Goal: Task Accomplishment & Management: Manage account settings

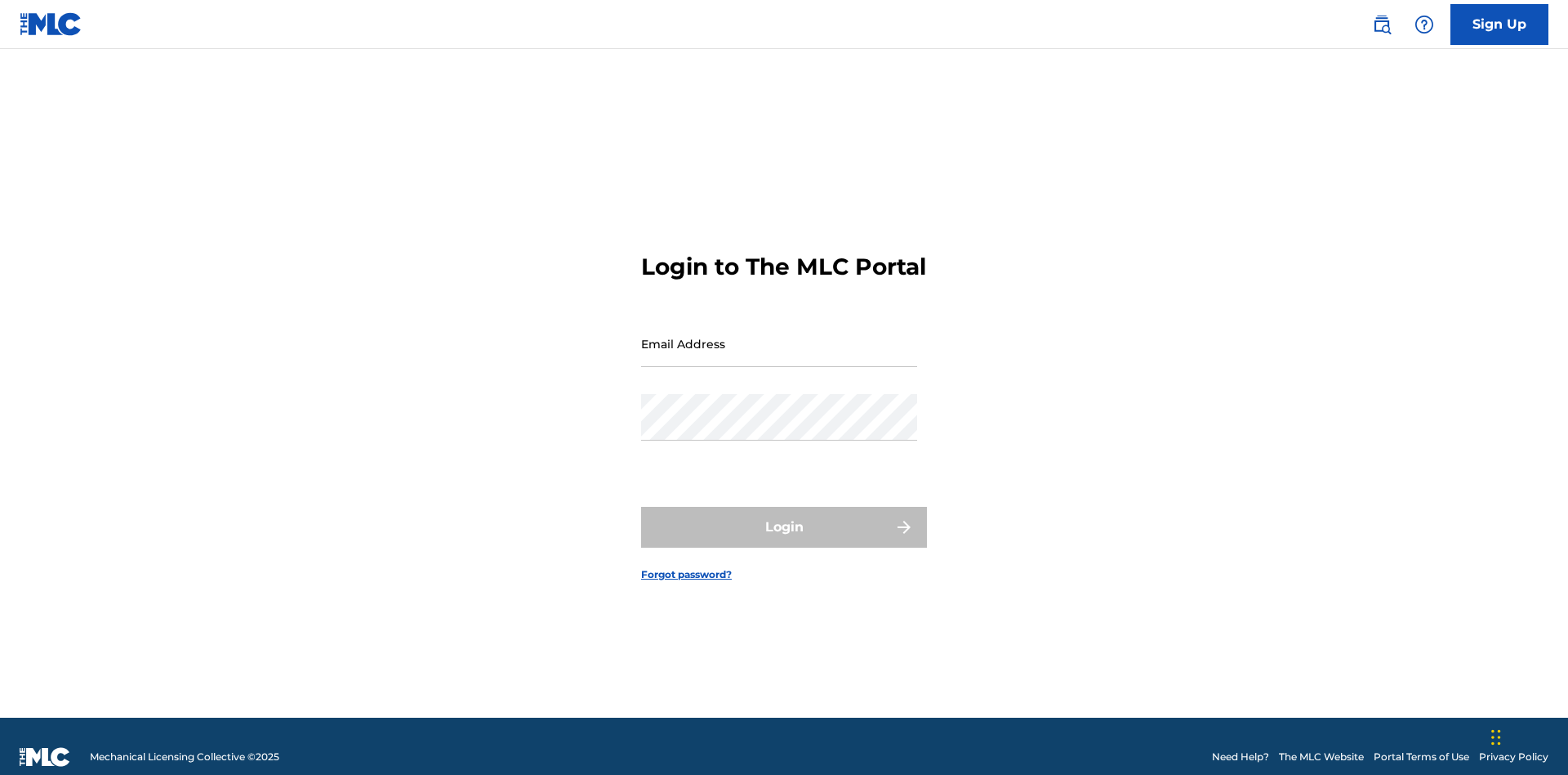
scroll to position [21, 0]
click at [779, 336] on input "Email Address" at bounding box center [779, 343] width 276 height 46
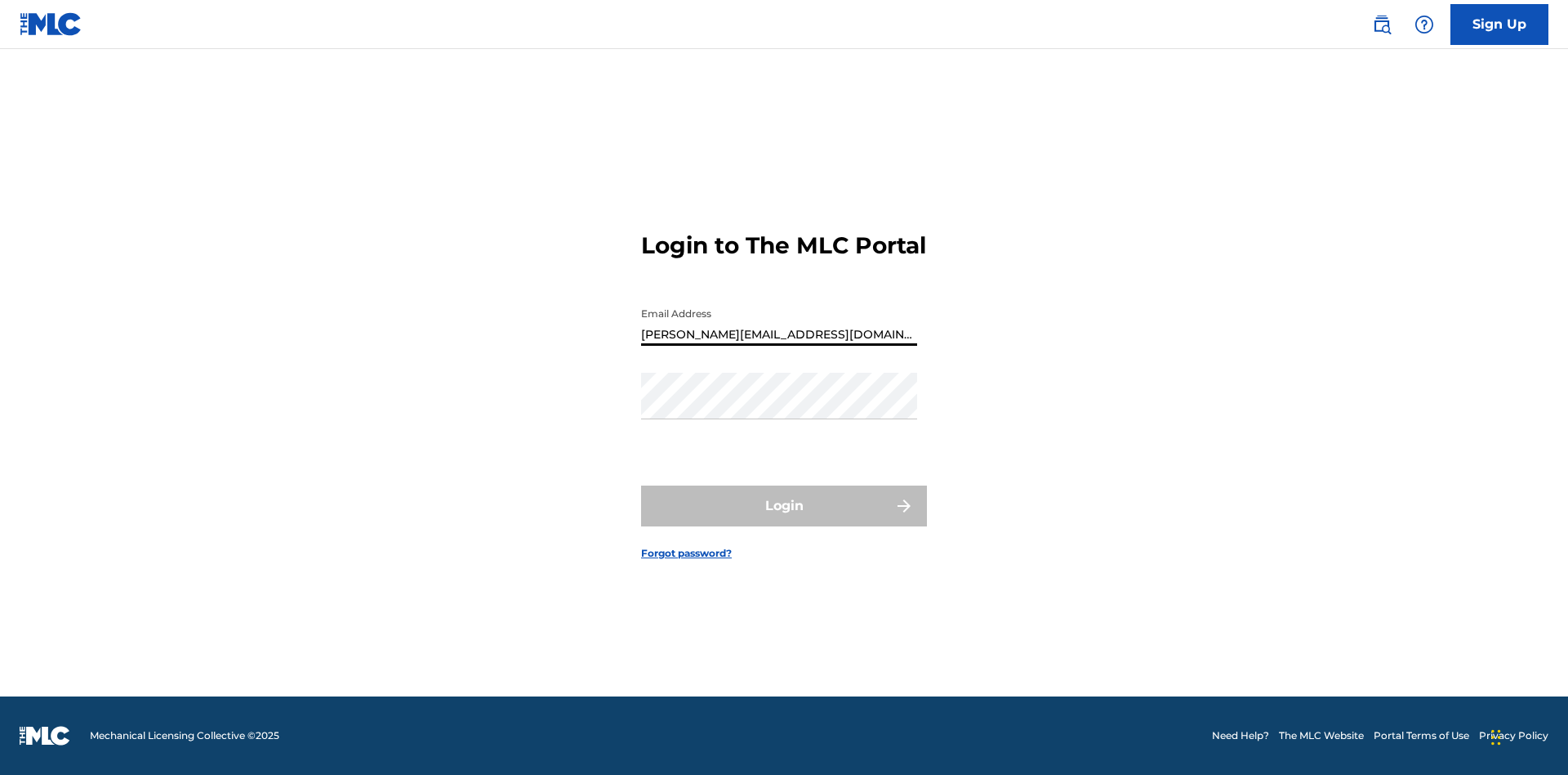
type input "[PERSON_NAME][EMAIL_ADDRESS][DOMAIN_NAME]"
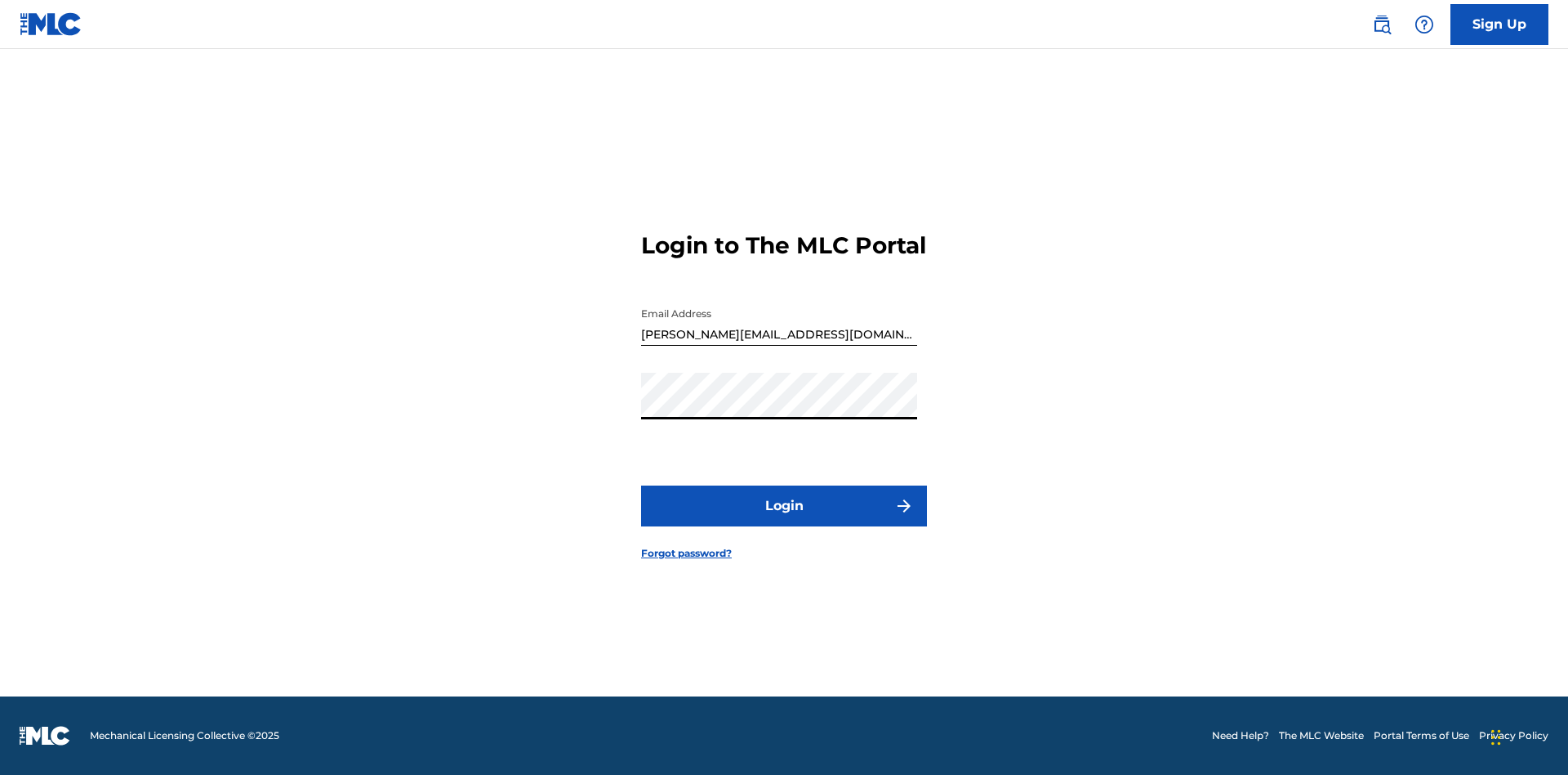
click at [784, 520] on button "Login" at bounding box center [784, 505] width 286 height 41
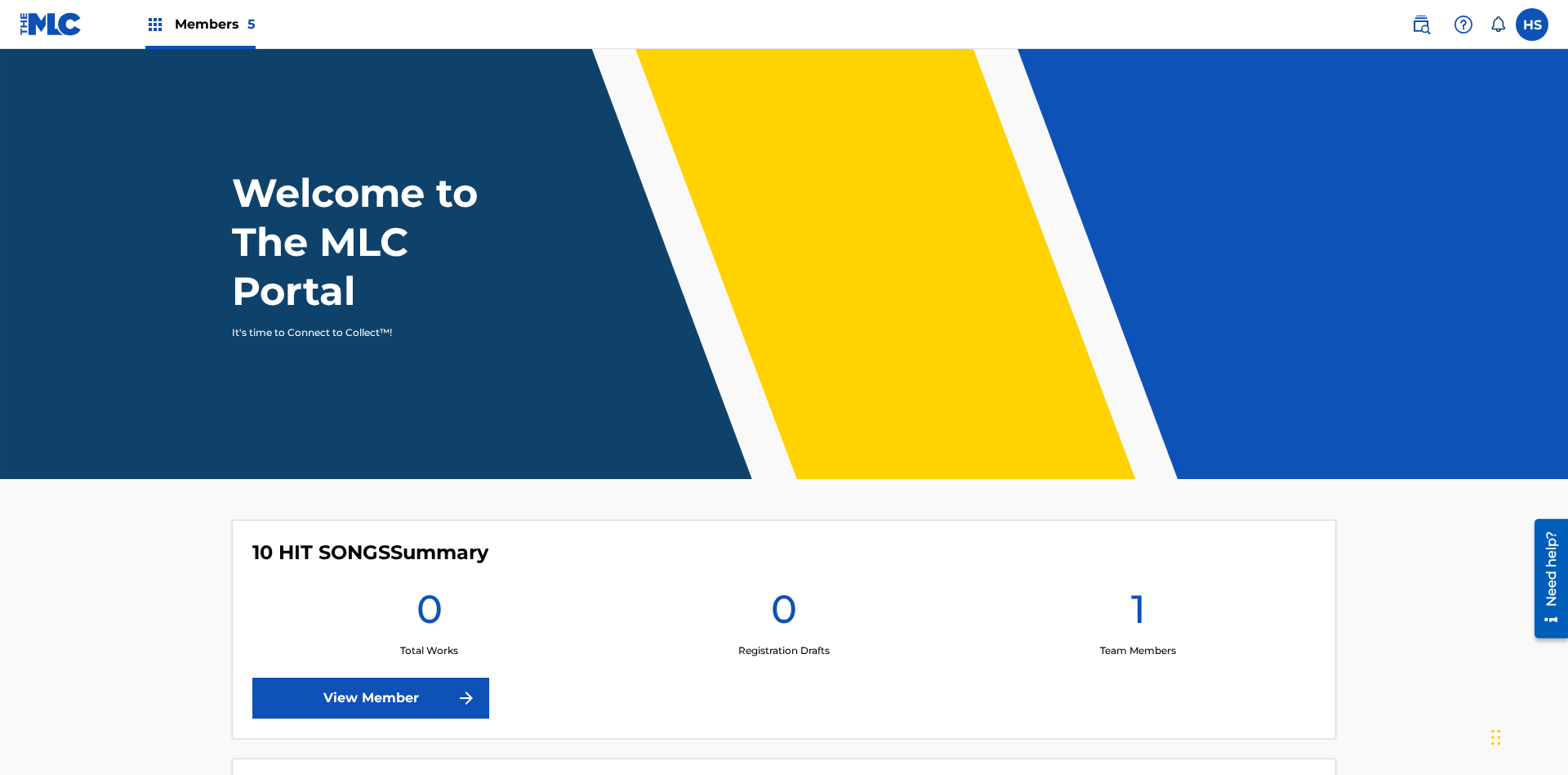
scroll to position [70, 0]
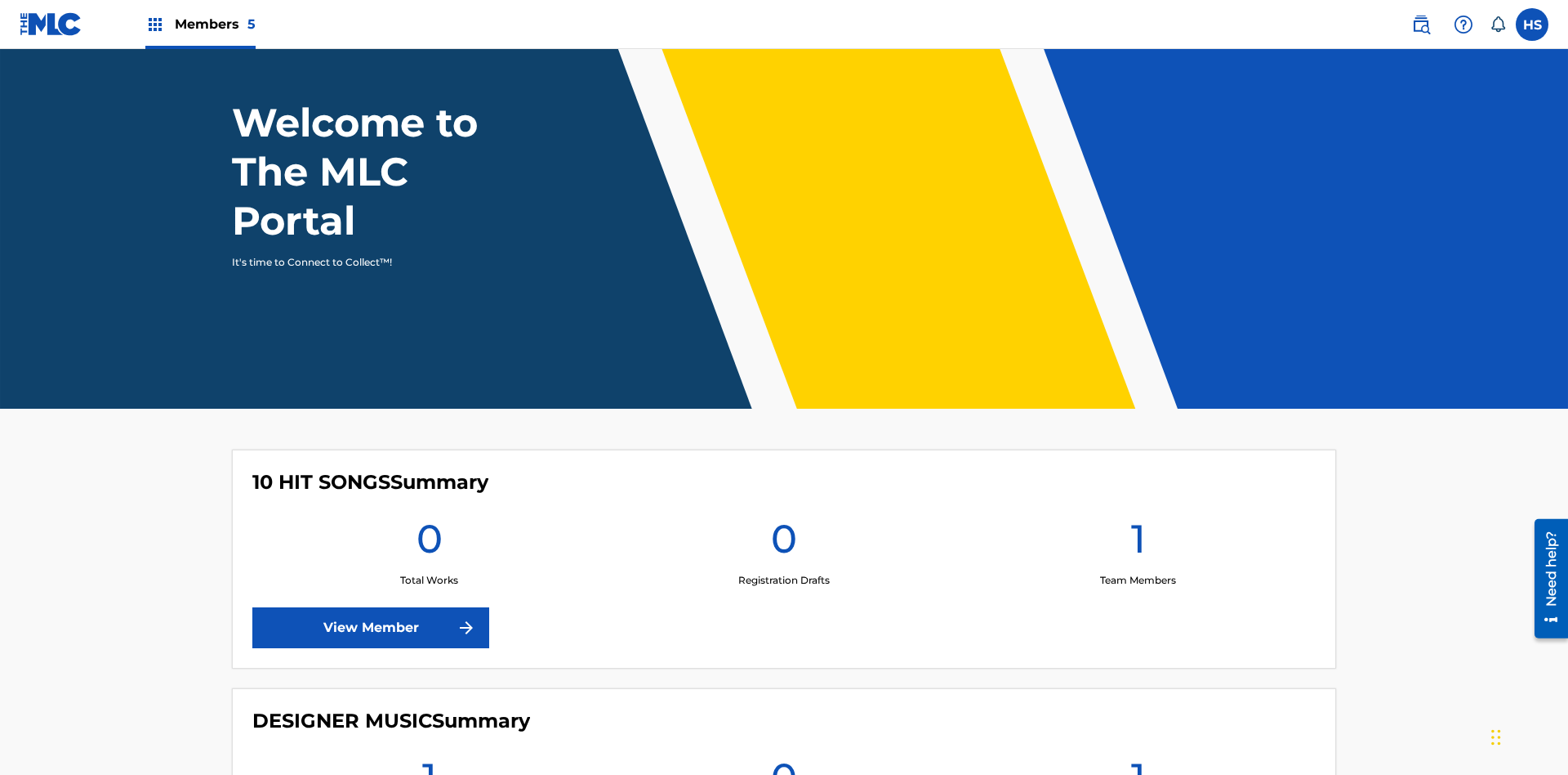
click at [200, 24] on span "Members 5" at bounding box center [215, 24] width 81 height 19
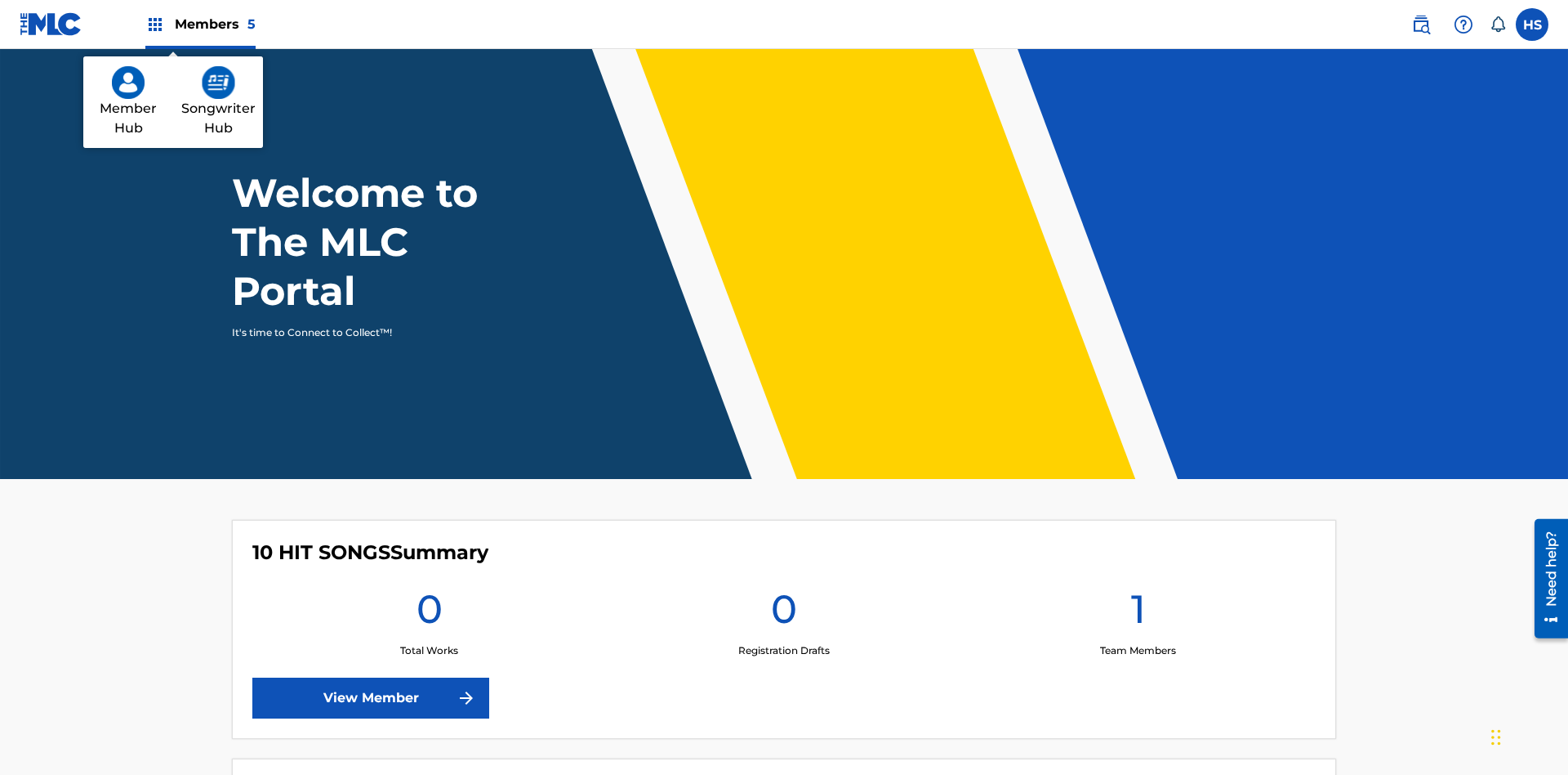
click at [218, 82] on img at bounding box center [218, 82] width 34 height 33
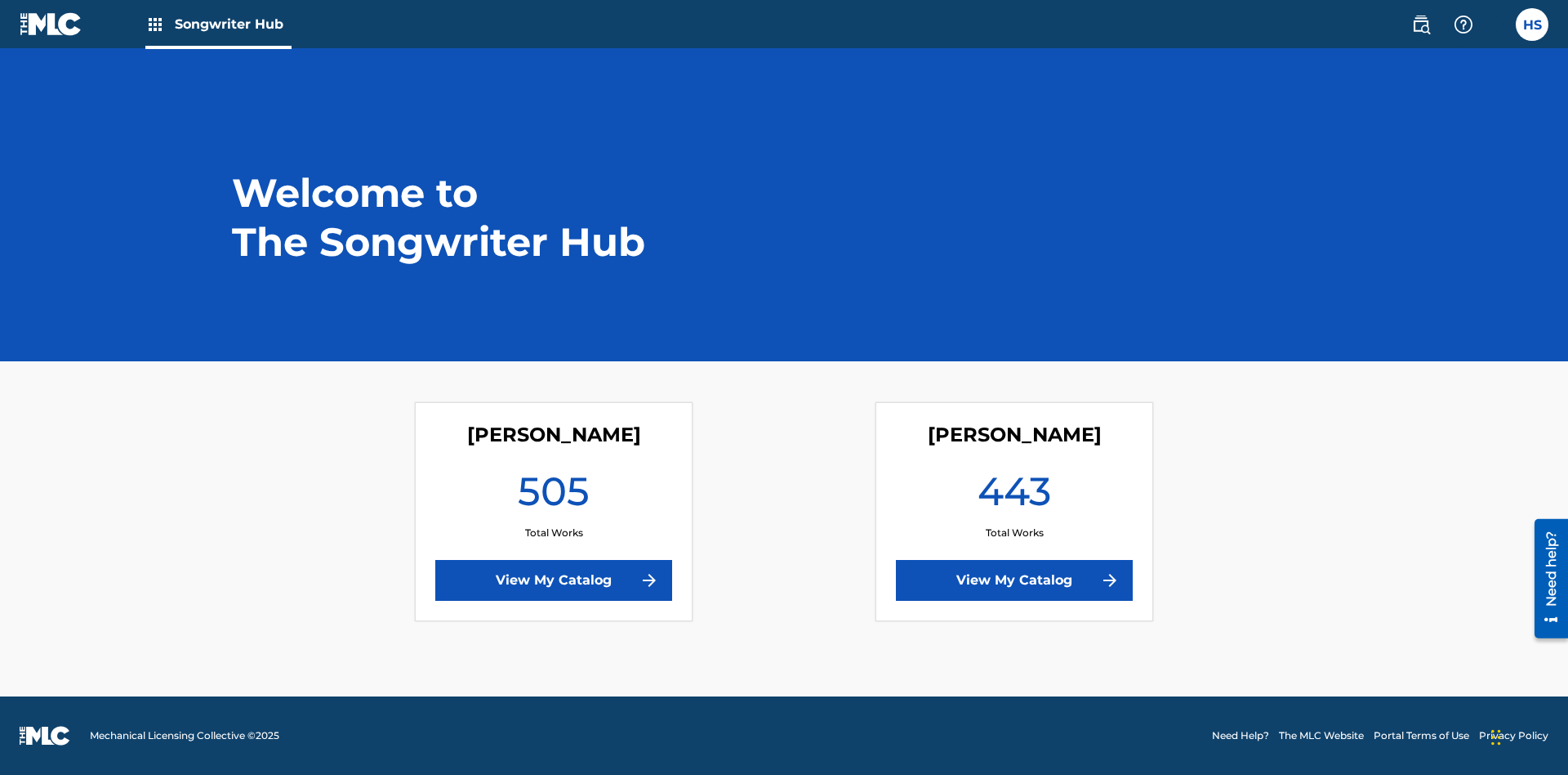
click at [553, 580] on link "View My Catalog" at bounding box center [554, 579] width 237 height 41
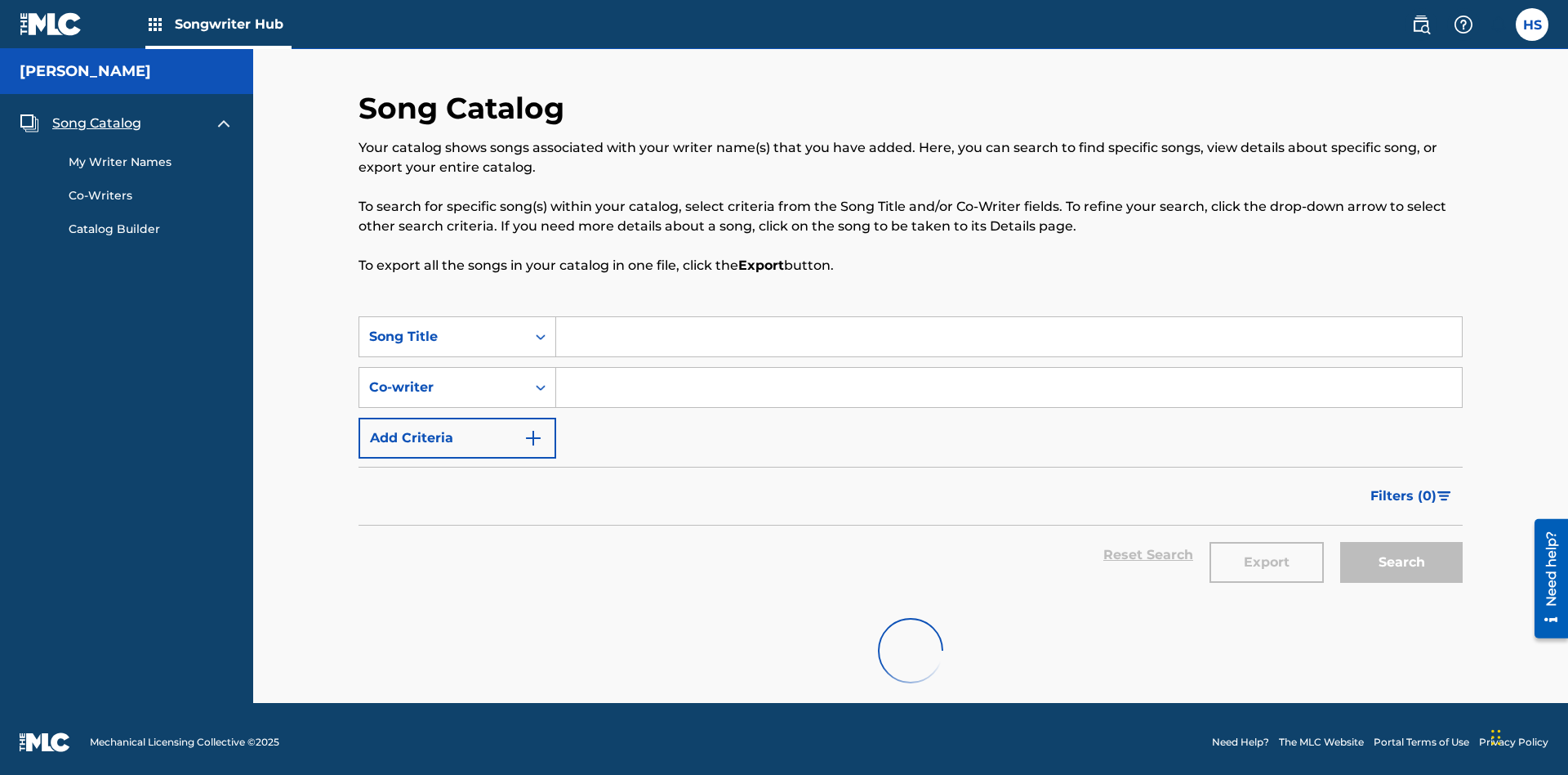
click at [97, 117] on span "Song Catalog" at bounding box center [97, 124] width 89 height 20
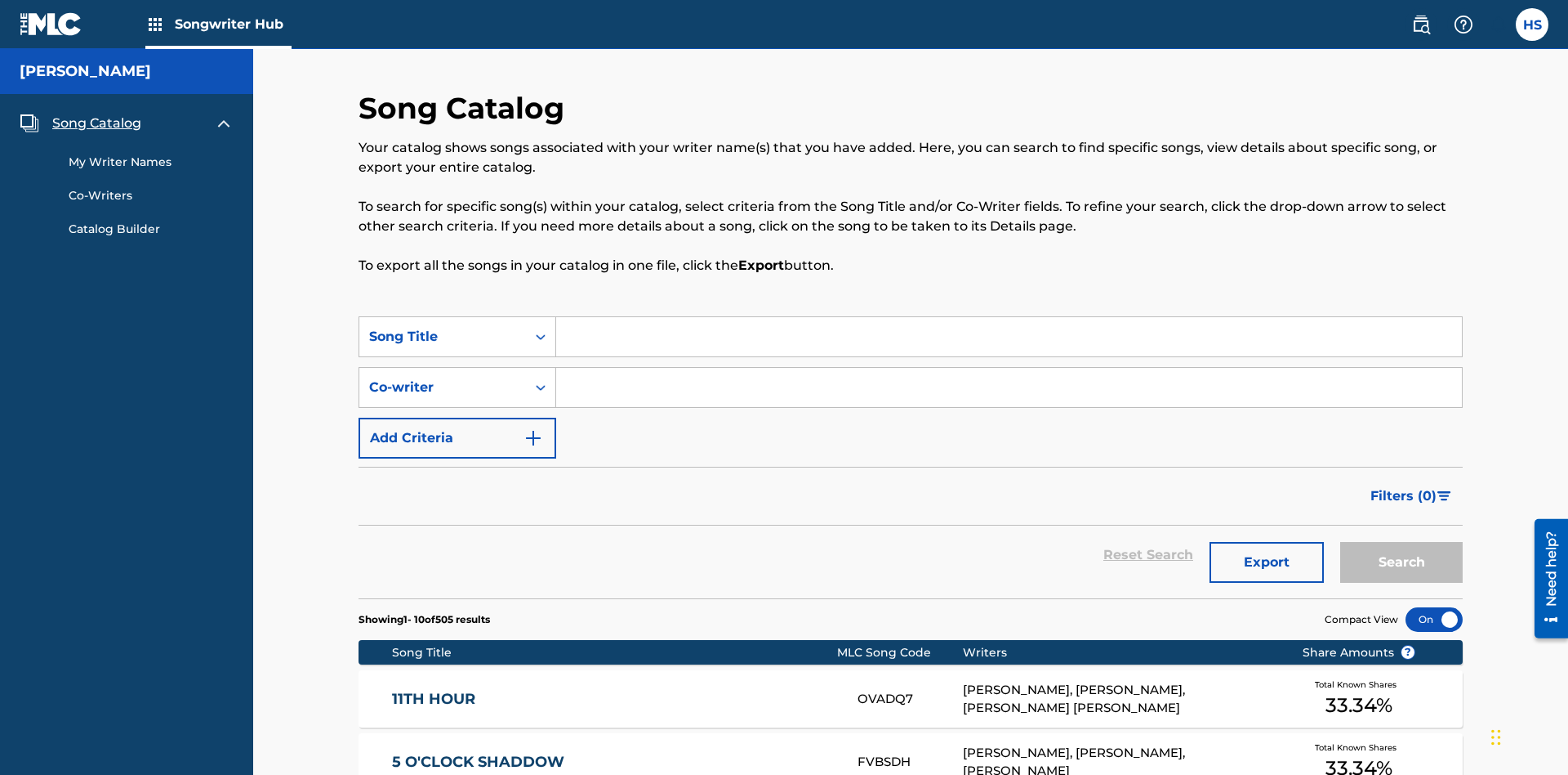
click at [151, 153] on link "My Writer Names" at bounding box center [150, 161] width 165 height 17
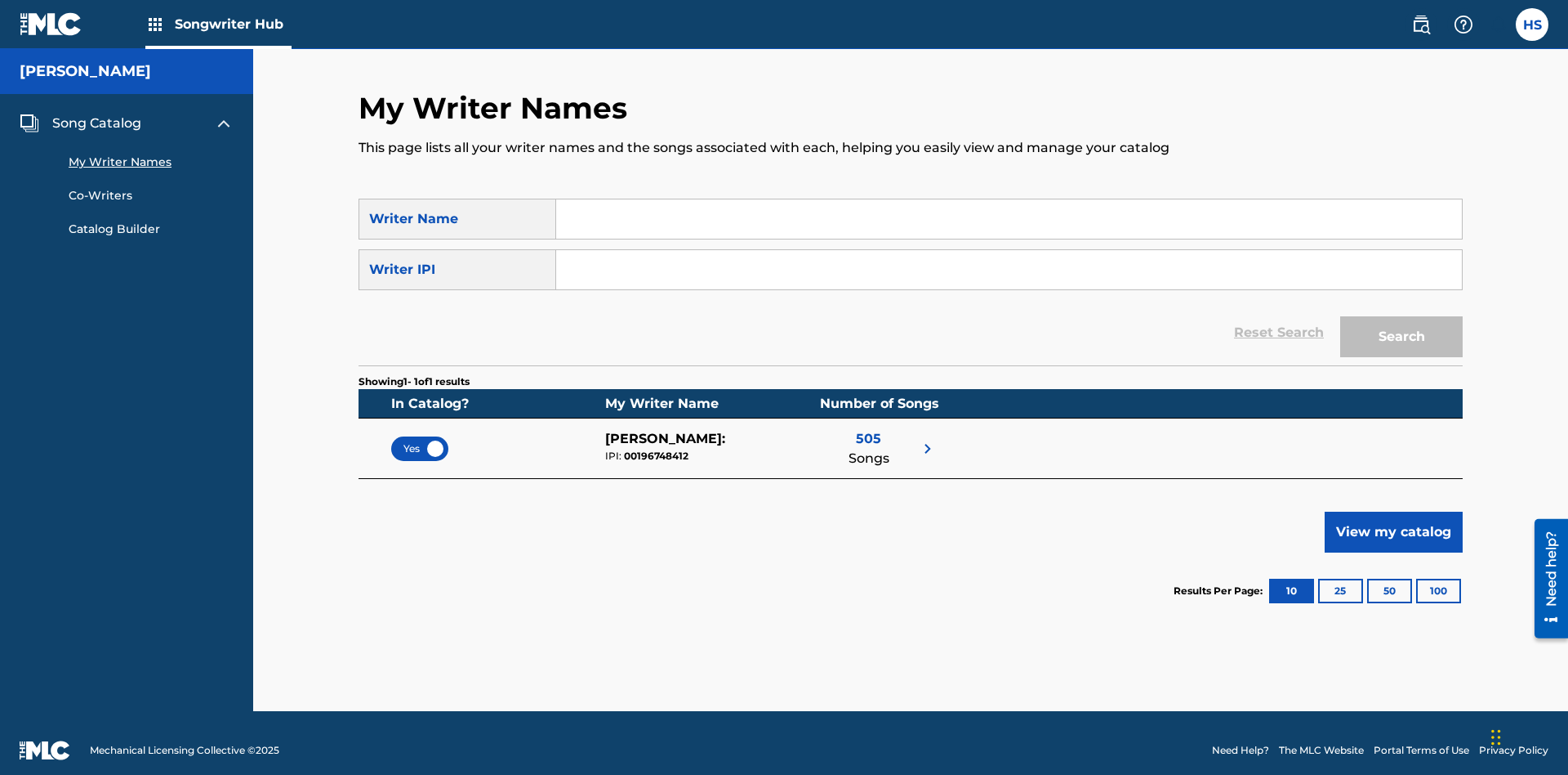
click at [1009, 219] on input "Search Form" at bounding box center [1009, 219] width 906 height 40
type input "[PERSON_NAME]"
click at [1009, 255] on input "Search Form" at bounding box center [1009, 270] width 906 height 40
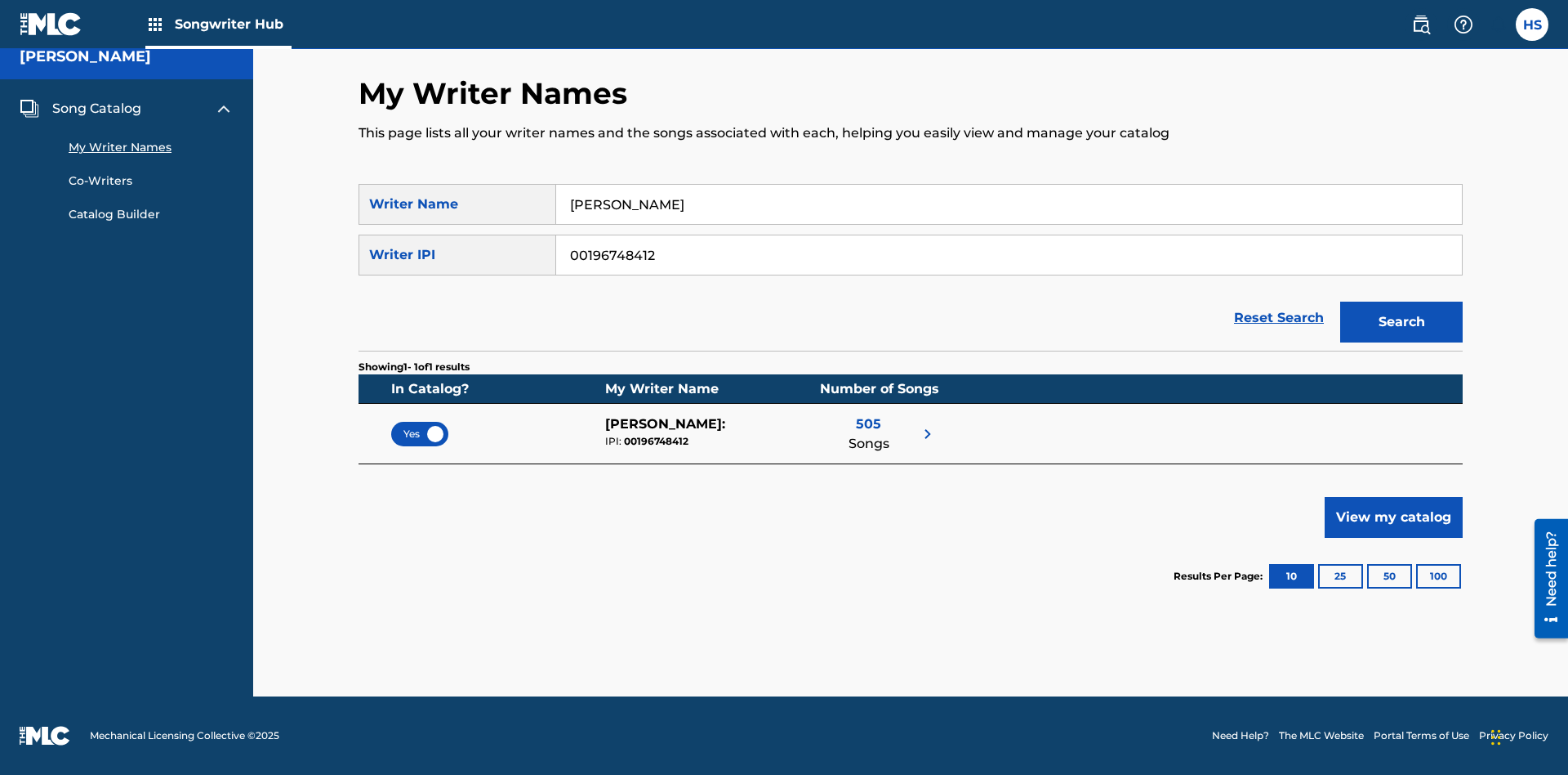
type input "00196748412"
click at [1401, 322] on button "Search" at bounding box center [1401, 321] width 123 height 41
click at [420, 433] on span "Yes" at bounding box center [419, 433] width 33 height 15
click at [97, 109] on span "Song Catalog" at bounding box center [97, 109] width 89 height 20
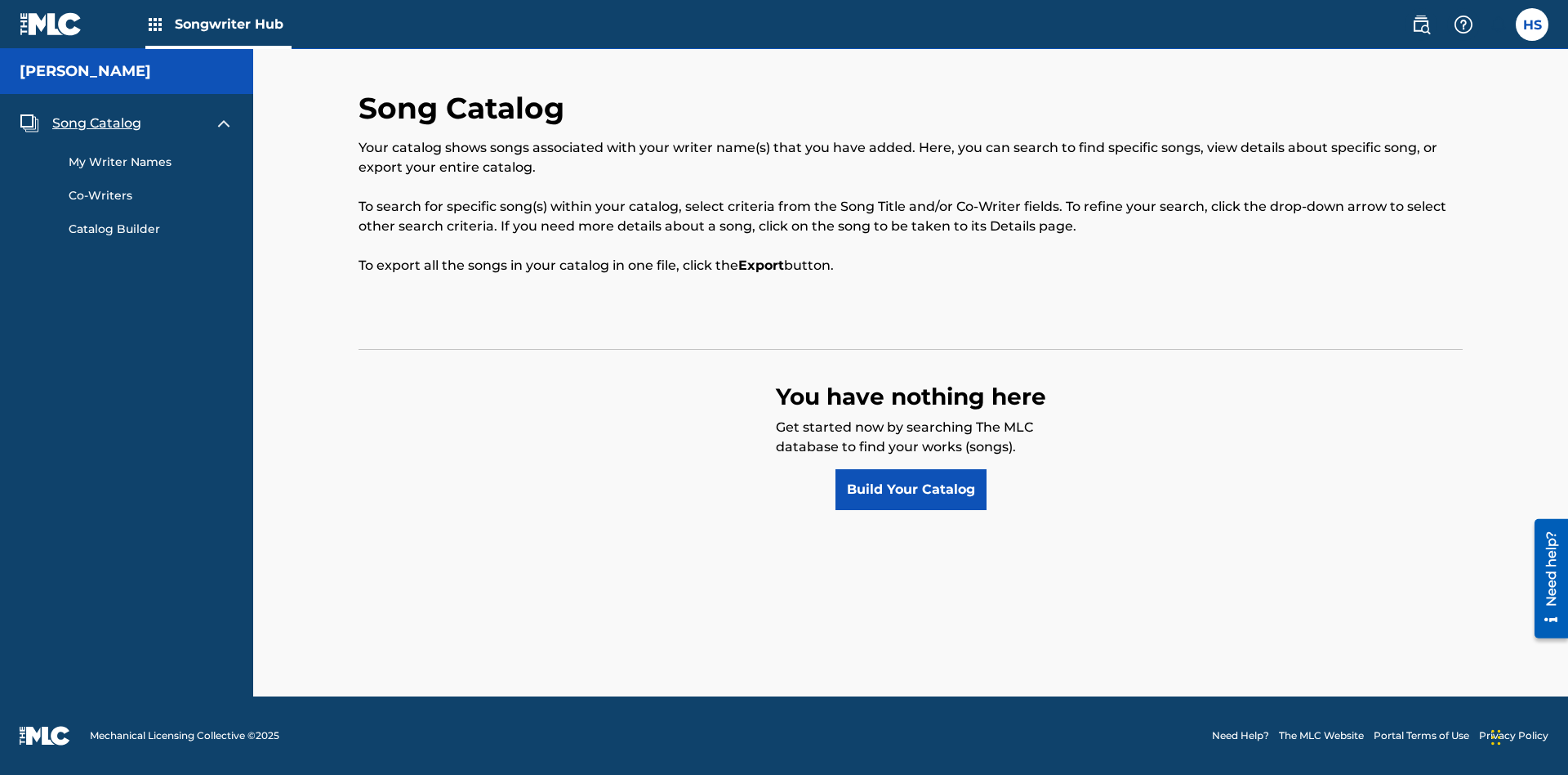
click at [911, 489] on link "Build Your Catalog" at bounding box center [911, 488] width 151 height 41
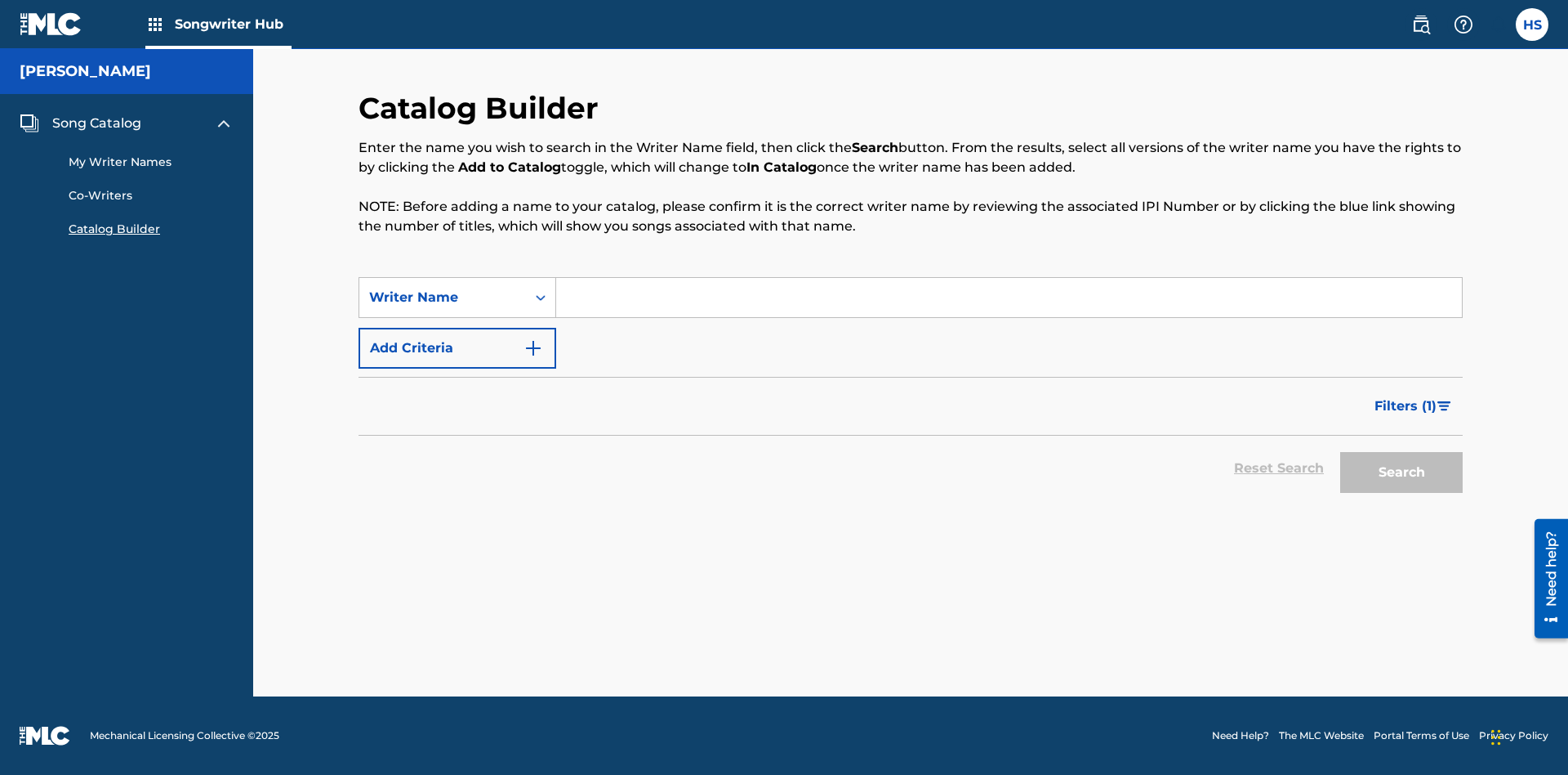
click at [457, 348] on button "Add Criteria" at bounding box center [457, 347] width 198 height 41
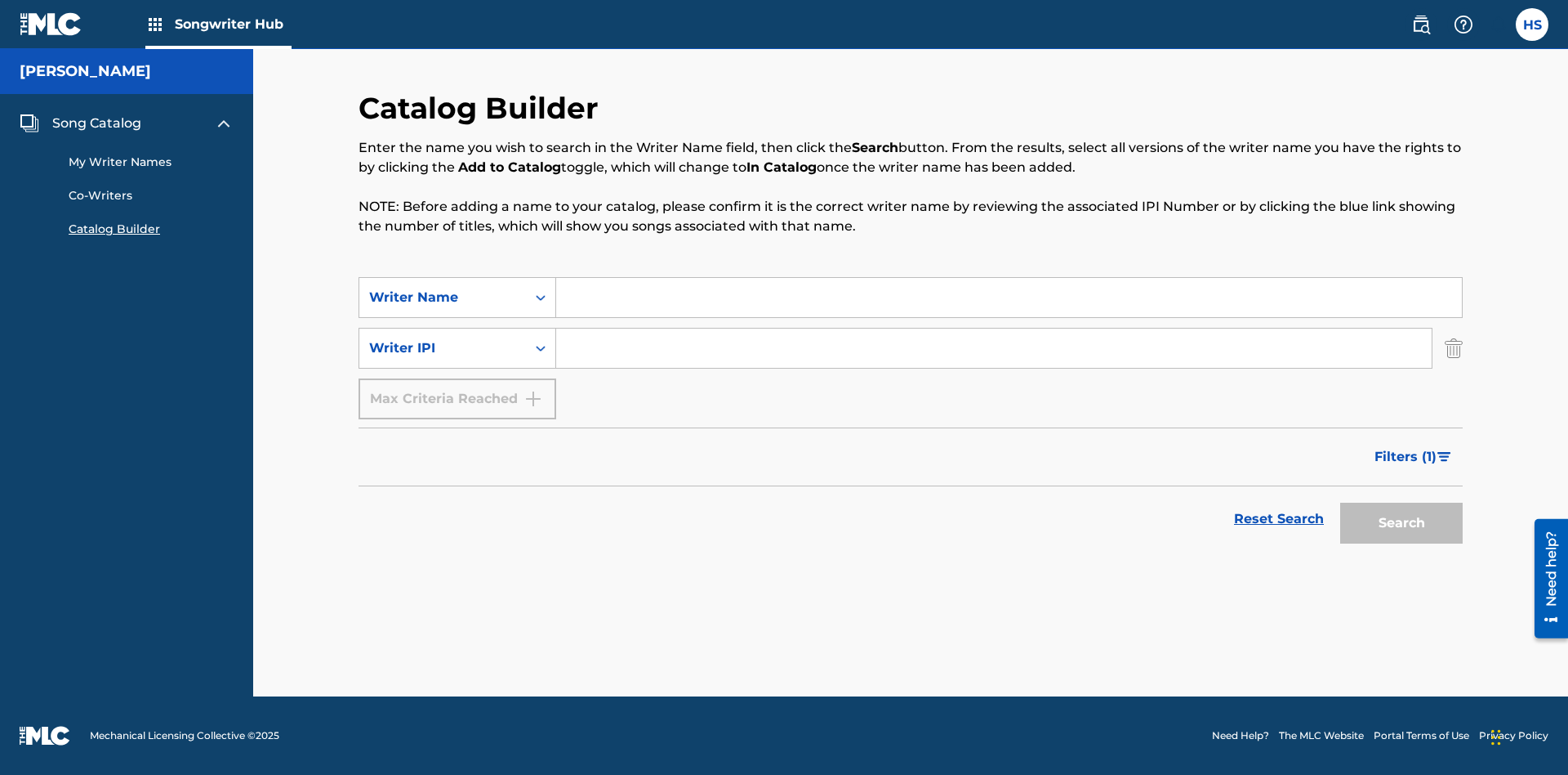
click at [1009, 298] on input "Search Form" at bounding box center [1009, 298] width 906 height 40
type input "[PERSON_NAME]"
click at [994, 348] on input "Search Form" at bounding box center [994, 348] width 875 height 40
type input "00196748412"
click at [1401, 523] on button "Search" at bounding box center [1401, 522] width 123 height 41
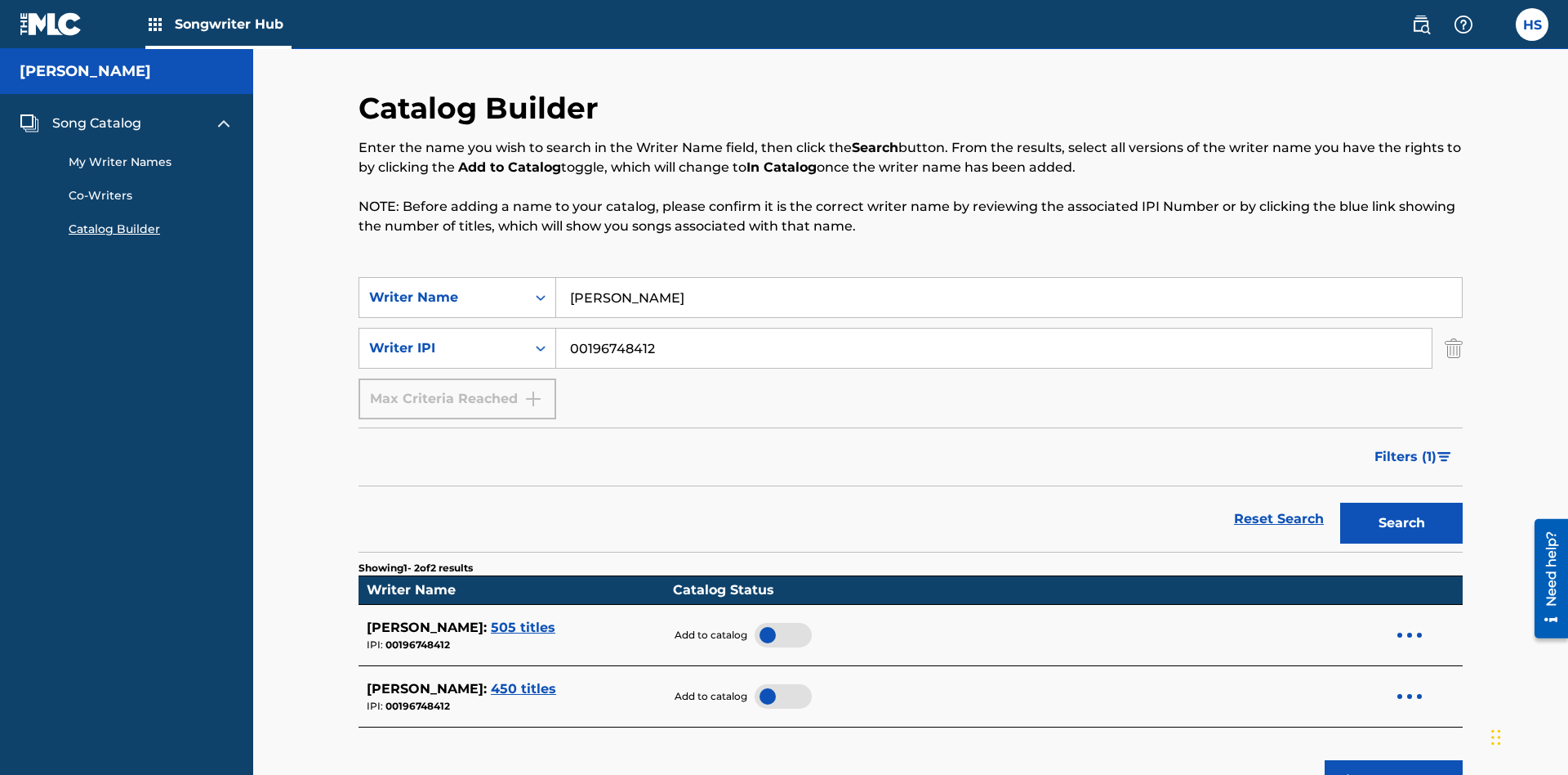
scroll to position [262, 0]
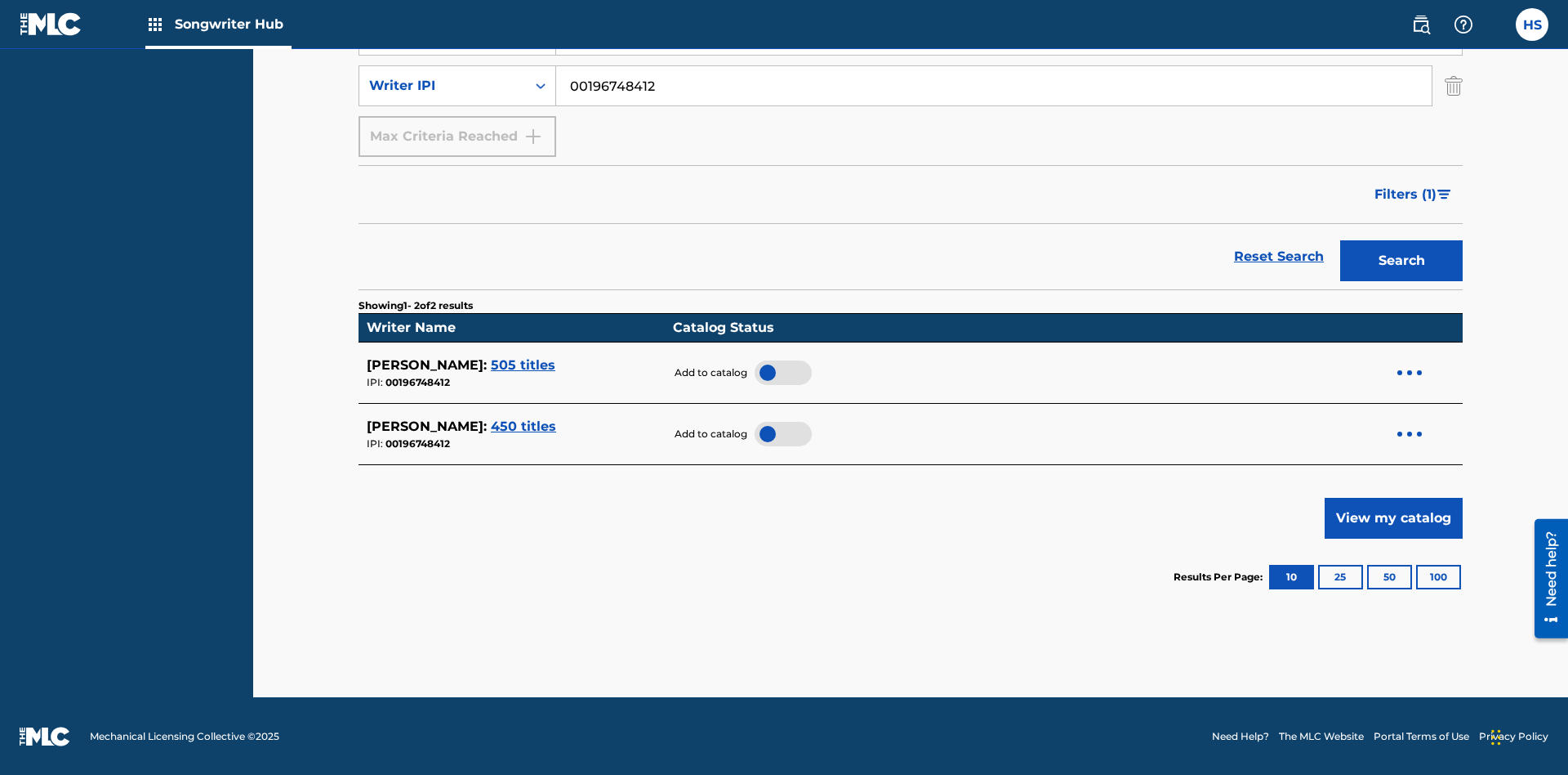
click at [776, 372] on div at bounding box center [784, 372] width 57 height 25
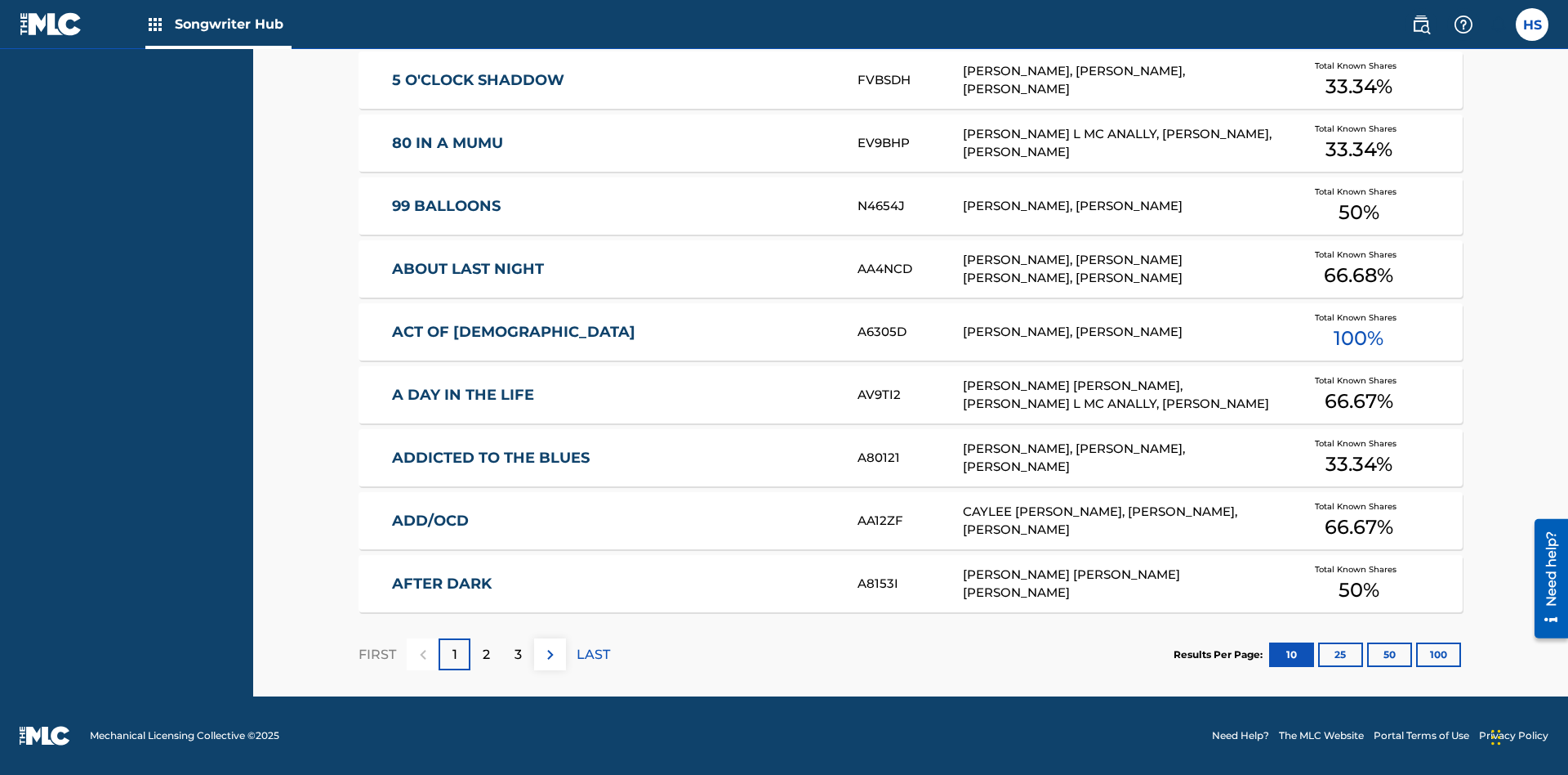
click at [1416, 653] on button "100" at bounding box center [1438, 654] width 44 height 25
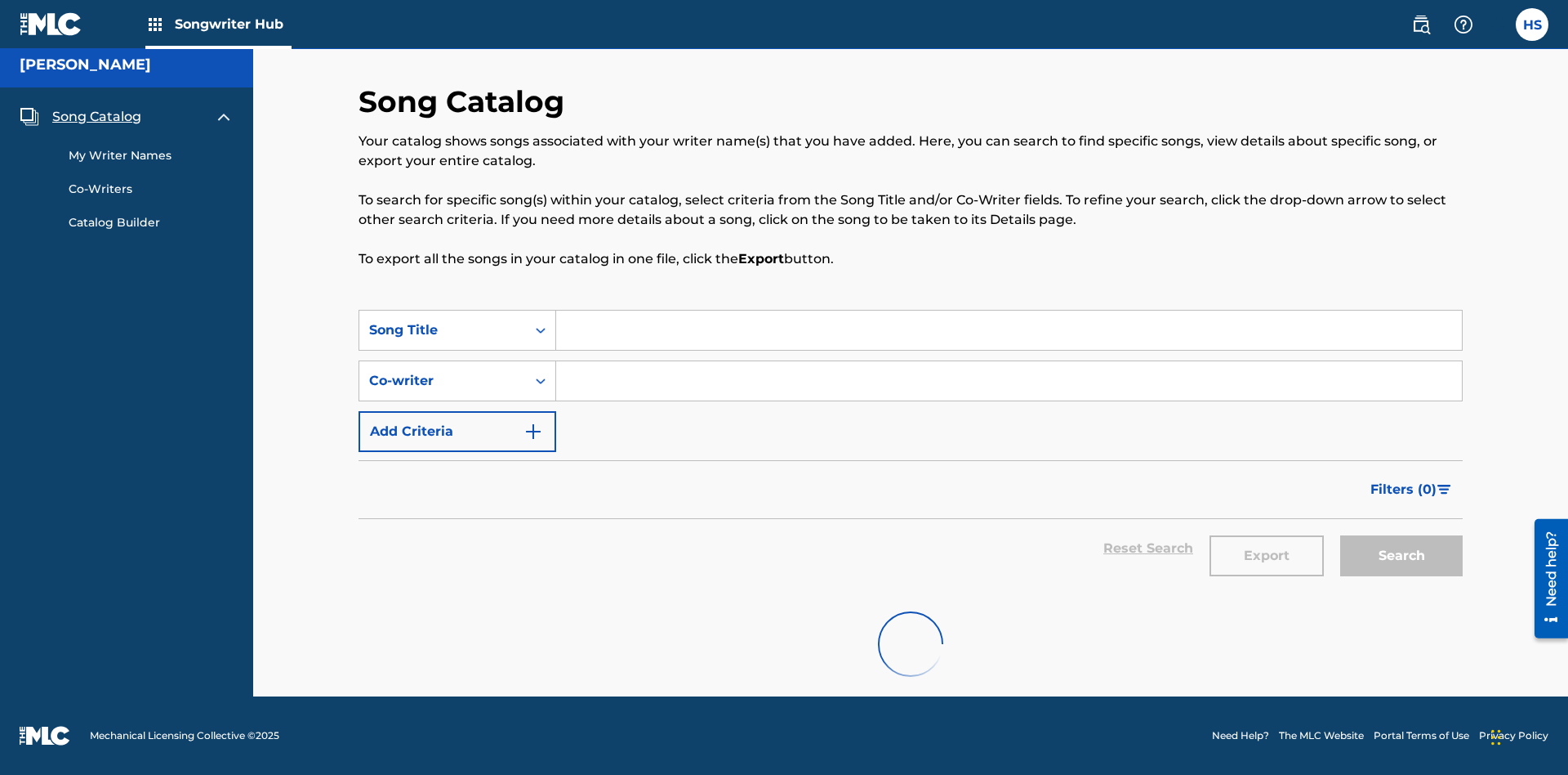
scroll to position [7, 0]
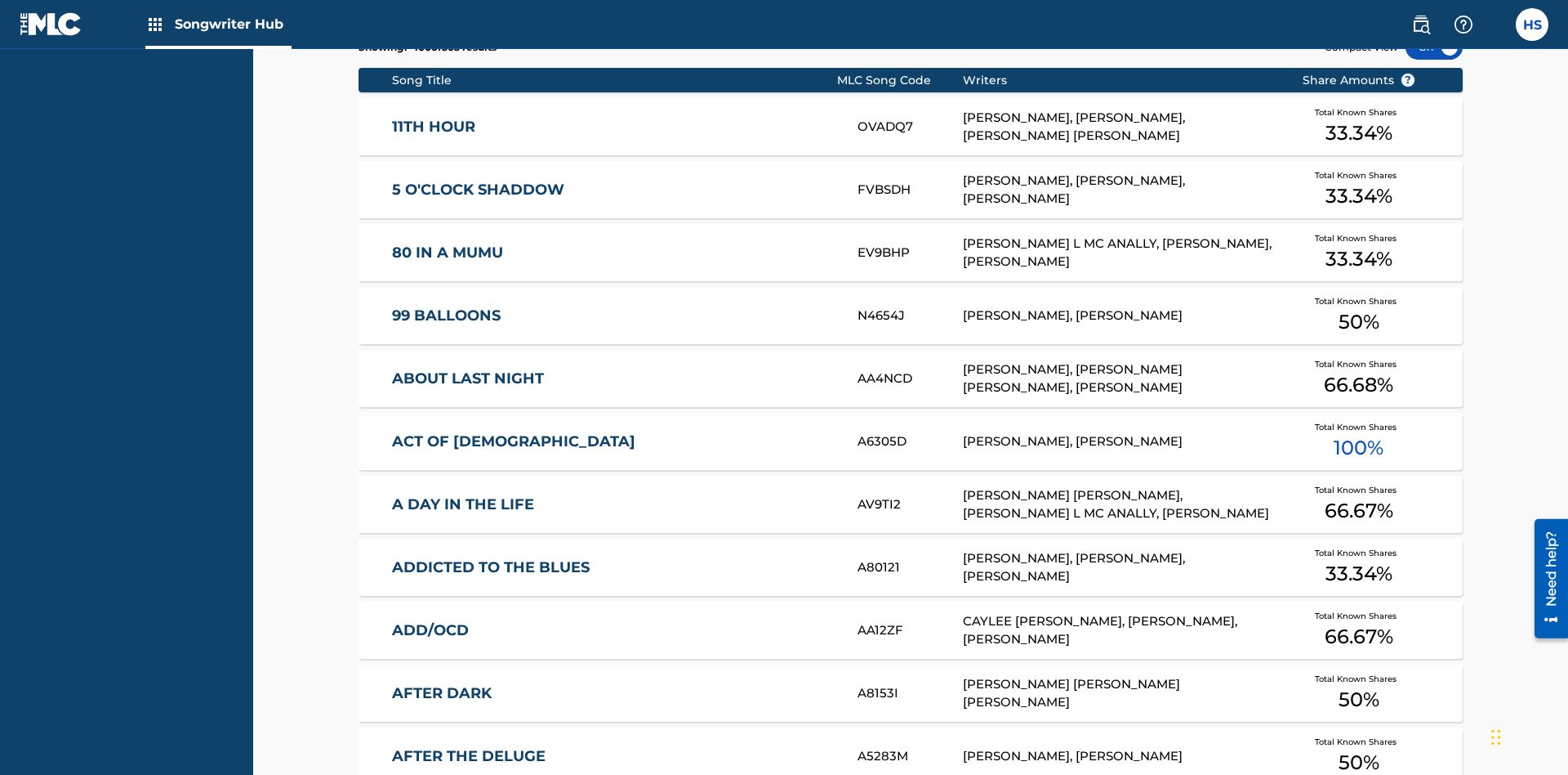
scroll to position [514, 0]
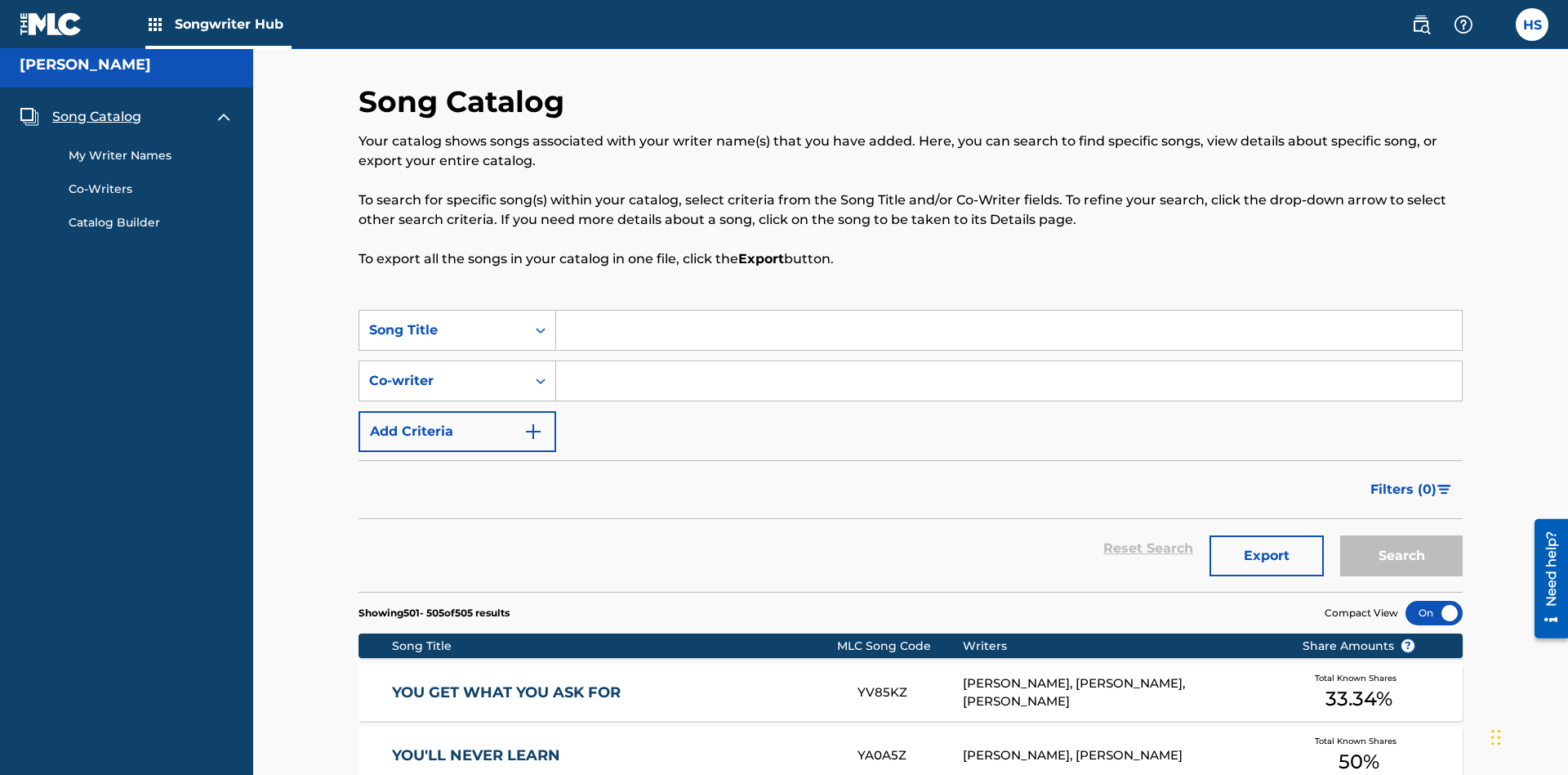
scroll to position [367, 0]
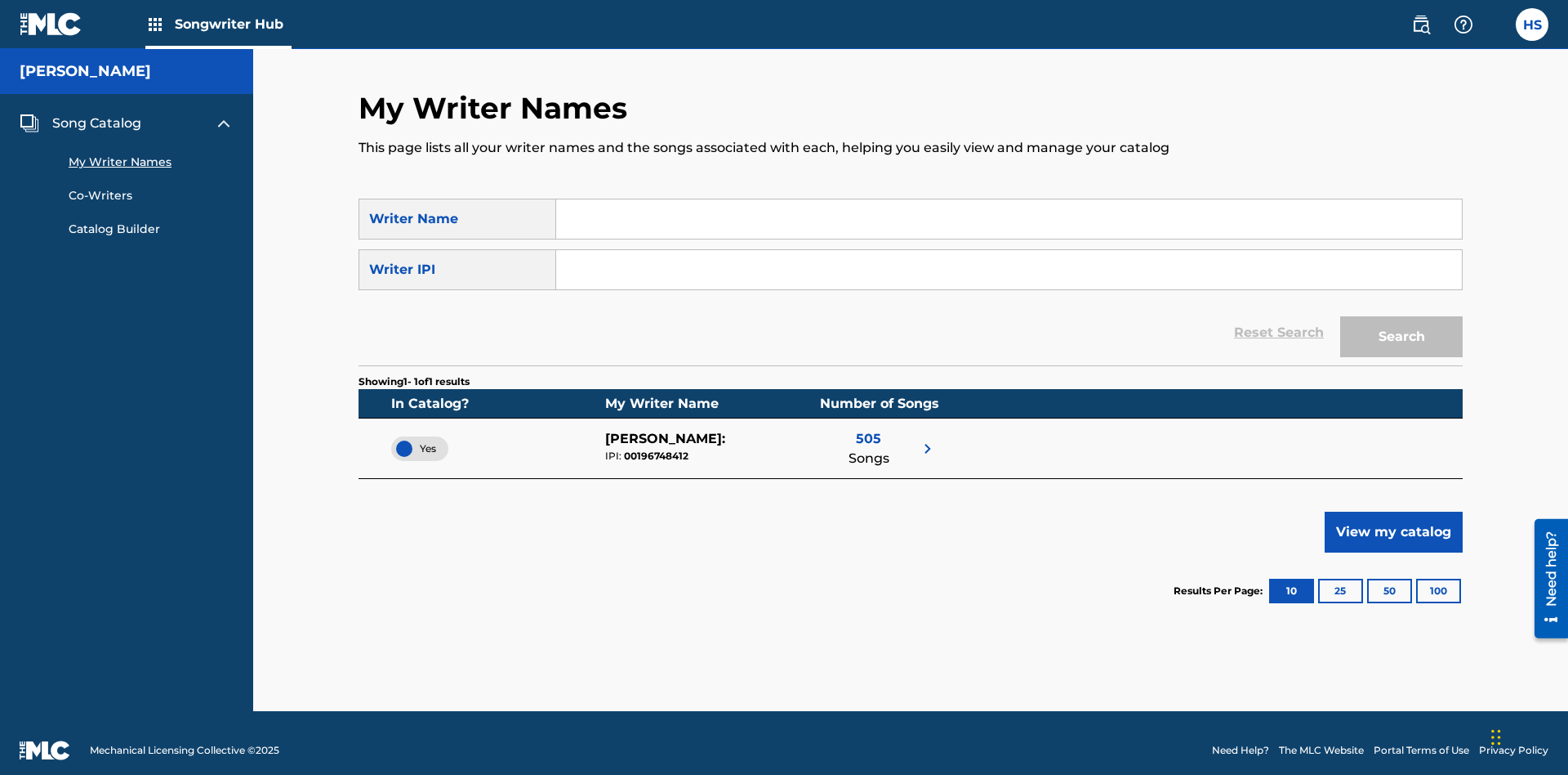
scroll to position [15, 0]
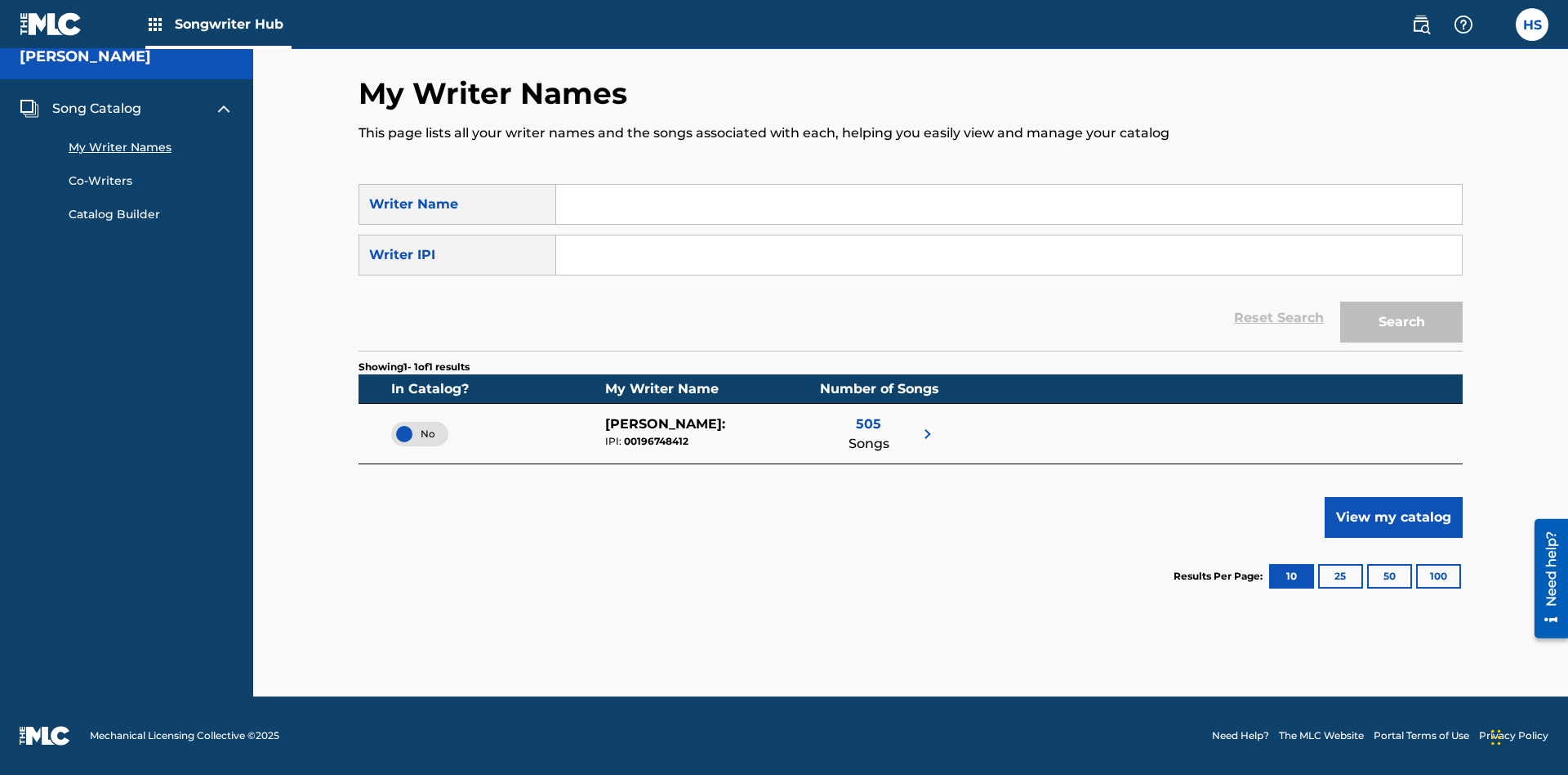
click at [420, 433] on span "No" at bounding box center [419, 433] width 31 height 15
click at [97, 109] on span "Song Catalog" at bounding box center [97, 109] width 89 height 20
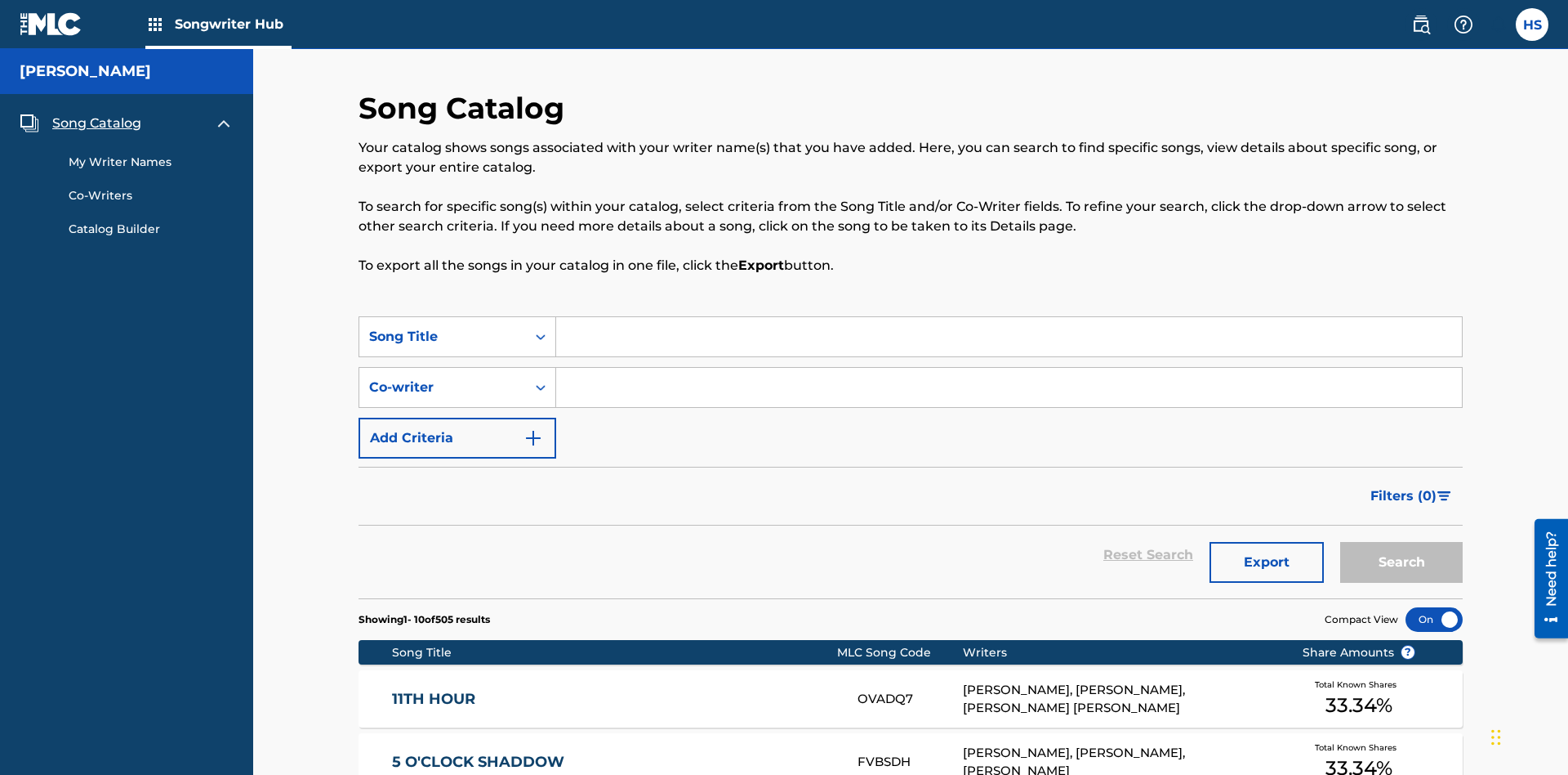
scroll to position [572, 0]
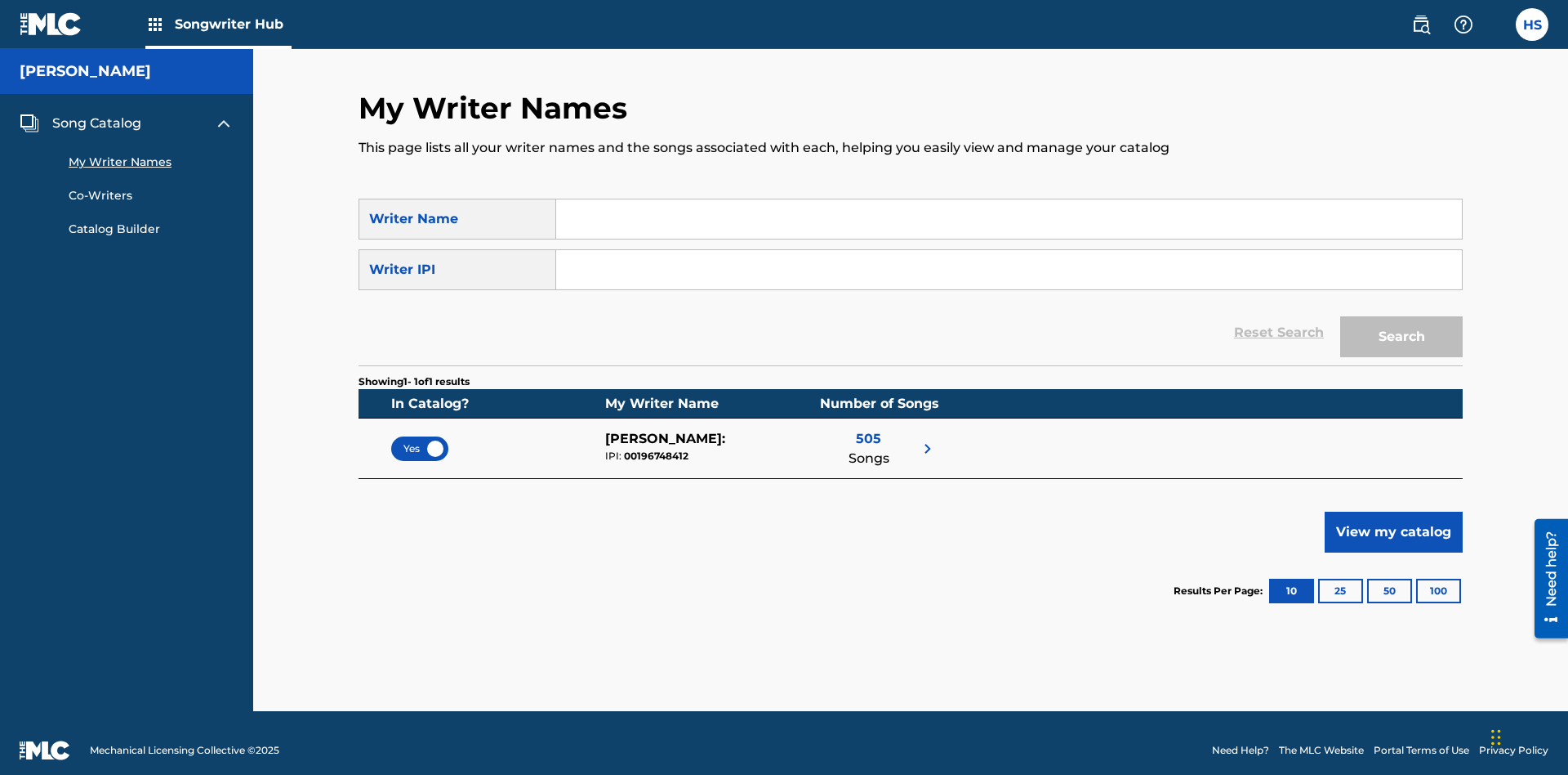
scroll to position [15, 0]
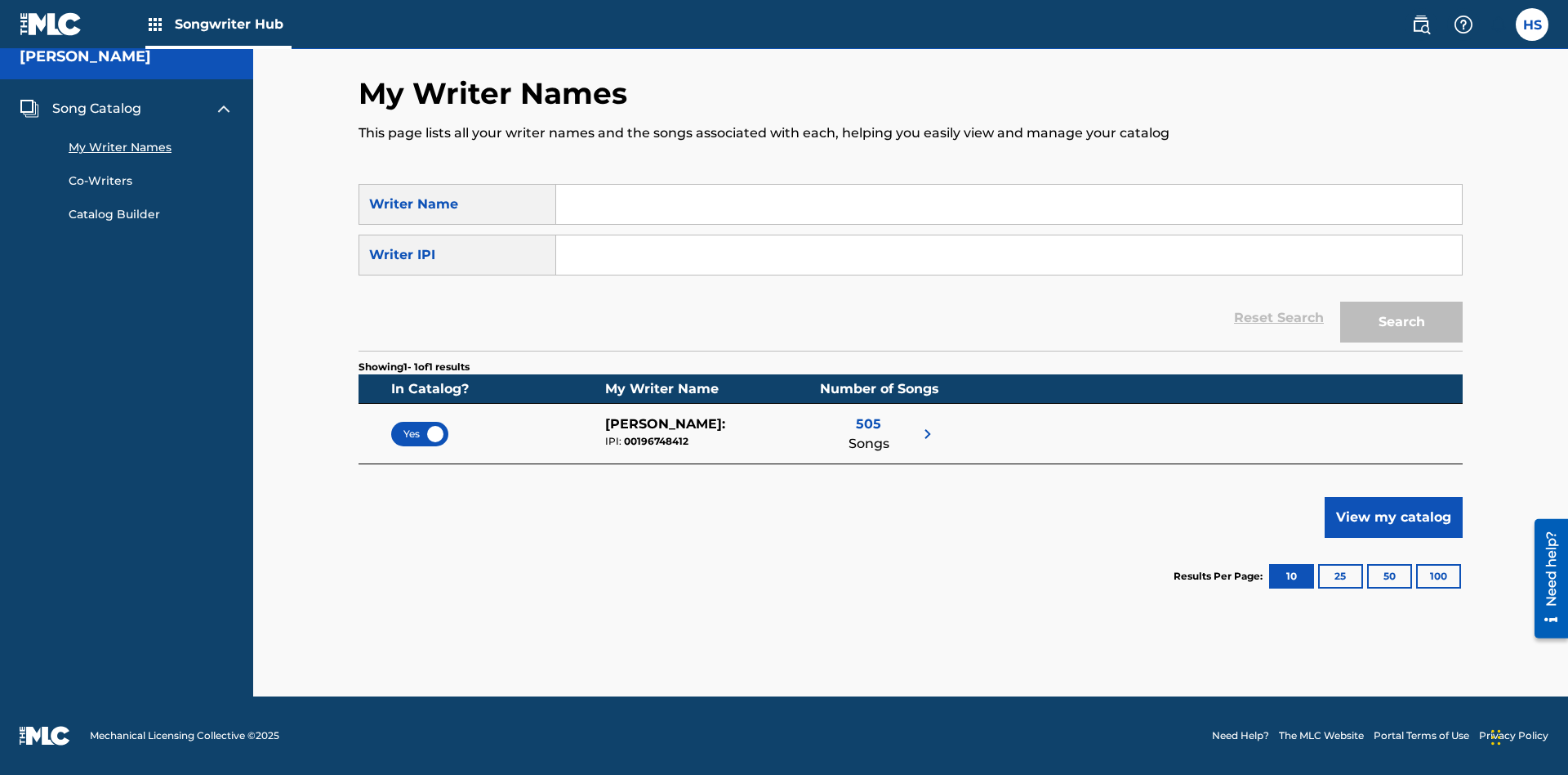
click at [420, 433] on span "Yes" at bounding box center [419, 433] width 33 height 15
click at [97, 109] on span "Song Catalog" at bounding box center [97, 109] width 89 height 20
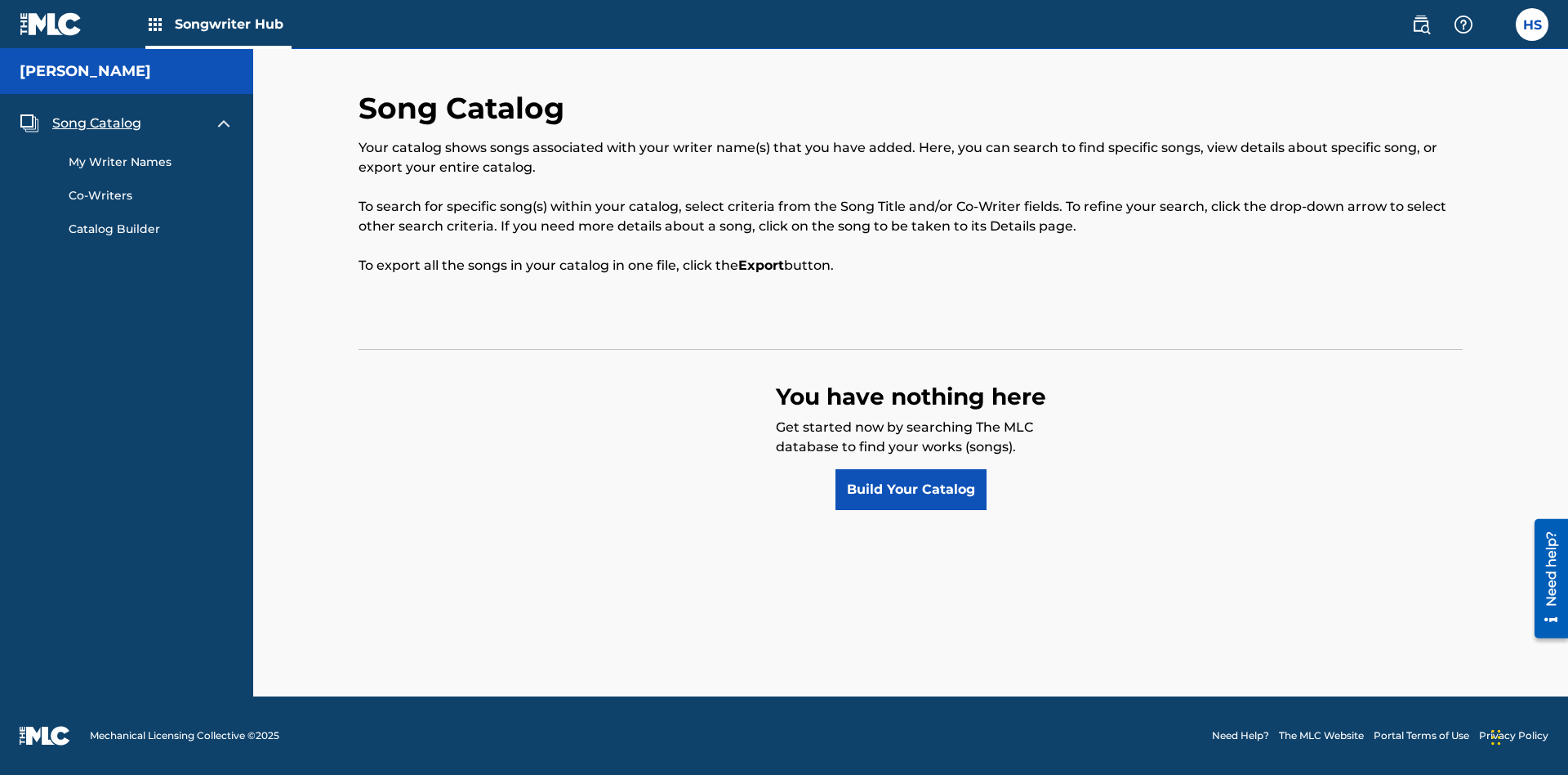
click at [911, 489] on link "Build Your Catalog" at bounding box center [911, 488] width 151 height 41
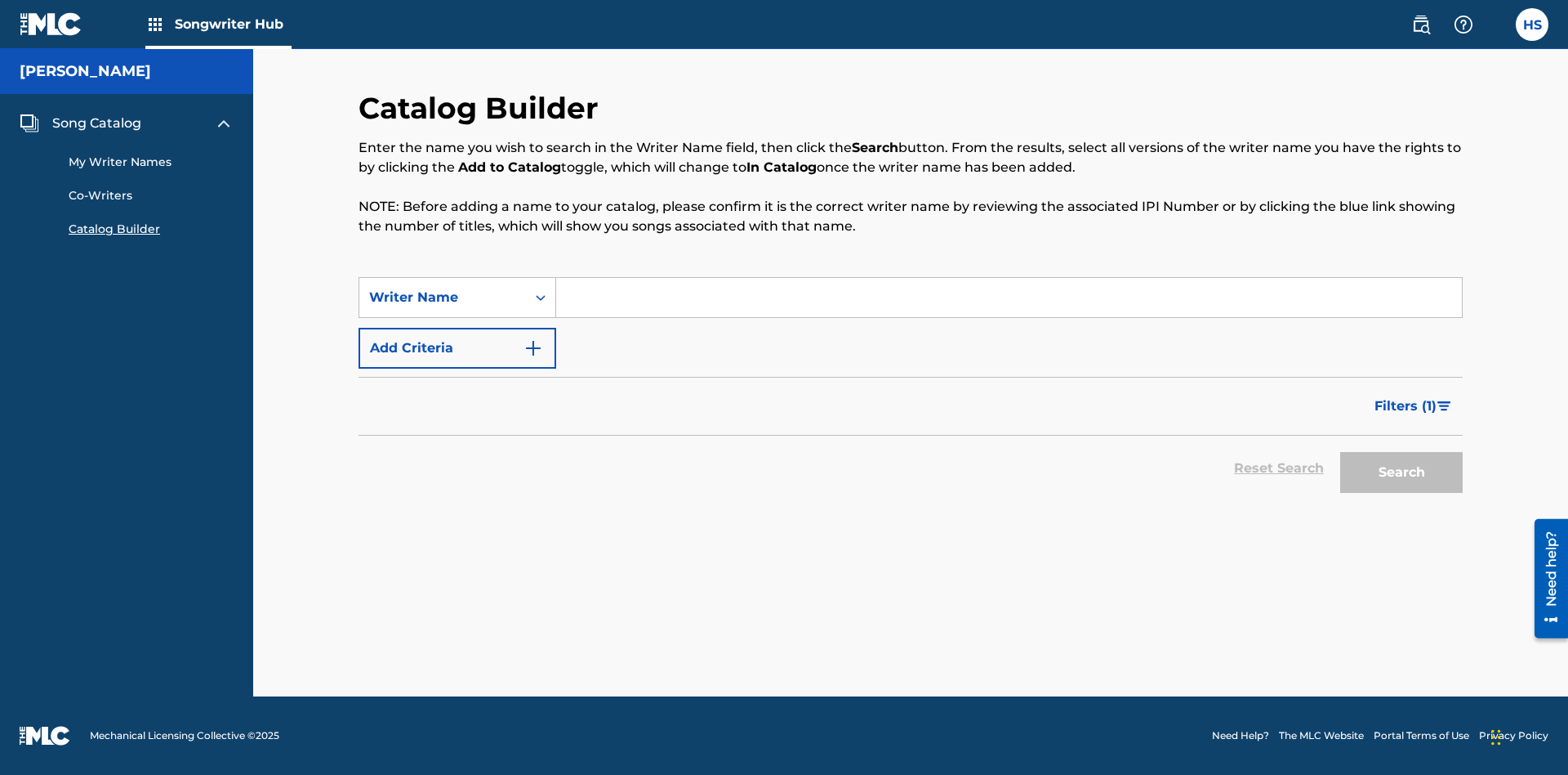
click at [457, 348] on button "Add Criteria" at bounding box center [457, 347] width 198 height 41
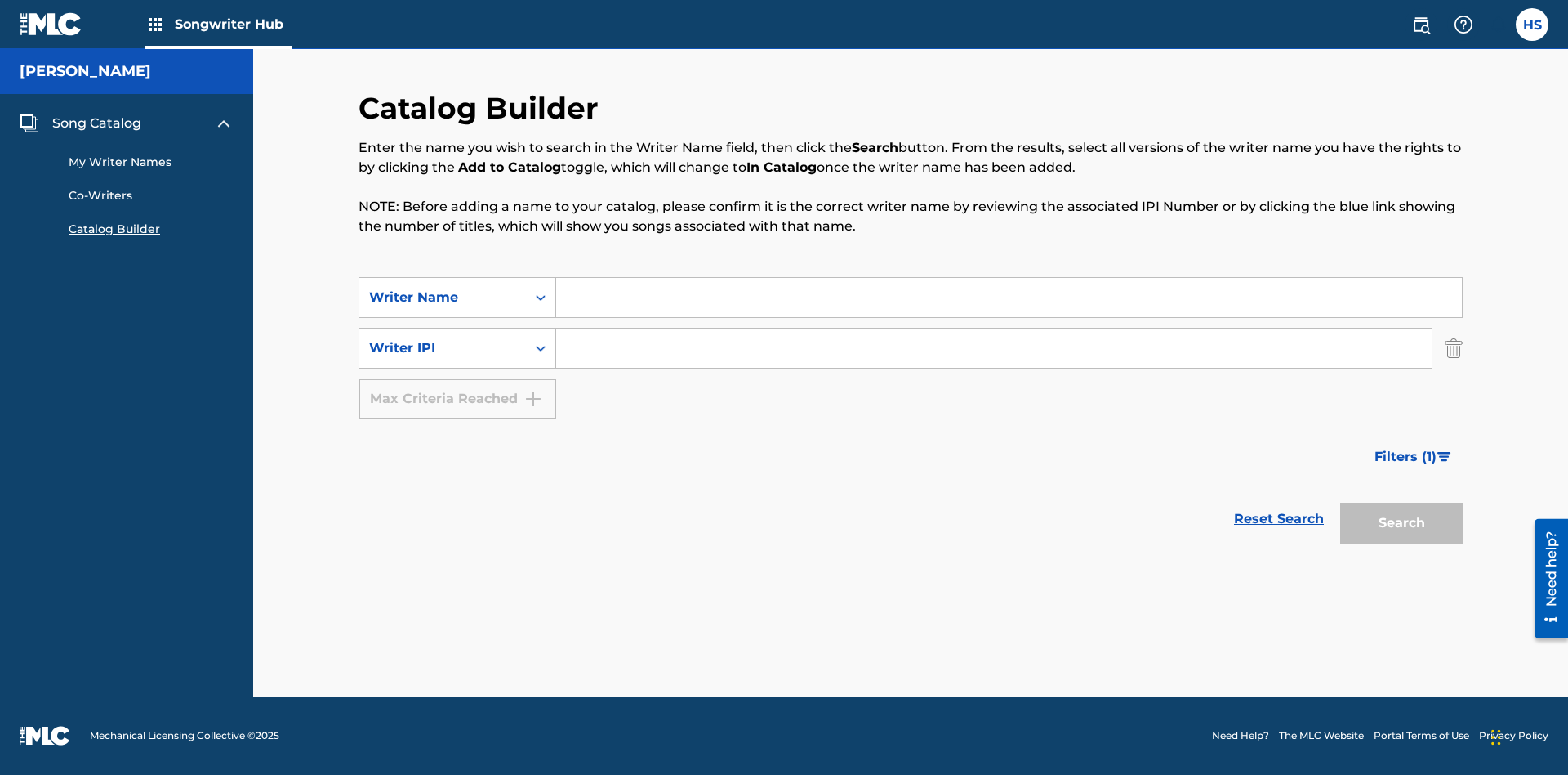
click at [1009, 298] on input "Search Form" at bounding box center [1009, 298] width 906 height 40
type input "[PERSON_NAME]"
click at [994, 348] on input "Search Form" at bounding box center [994, 348] width 875 height 40
type input "00196748412"
click at [1401, 523] on button "Search" at bounding box center [1401, 522] width 123 height 41
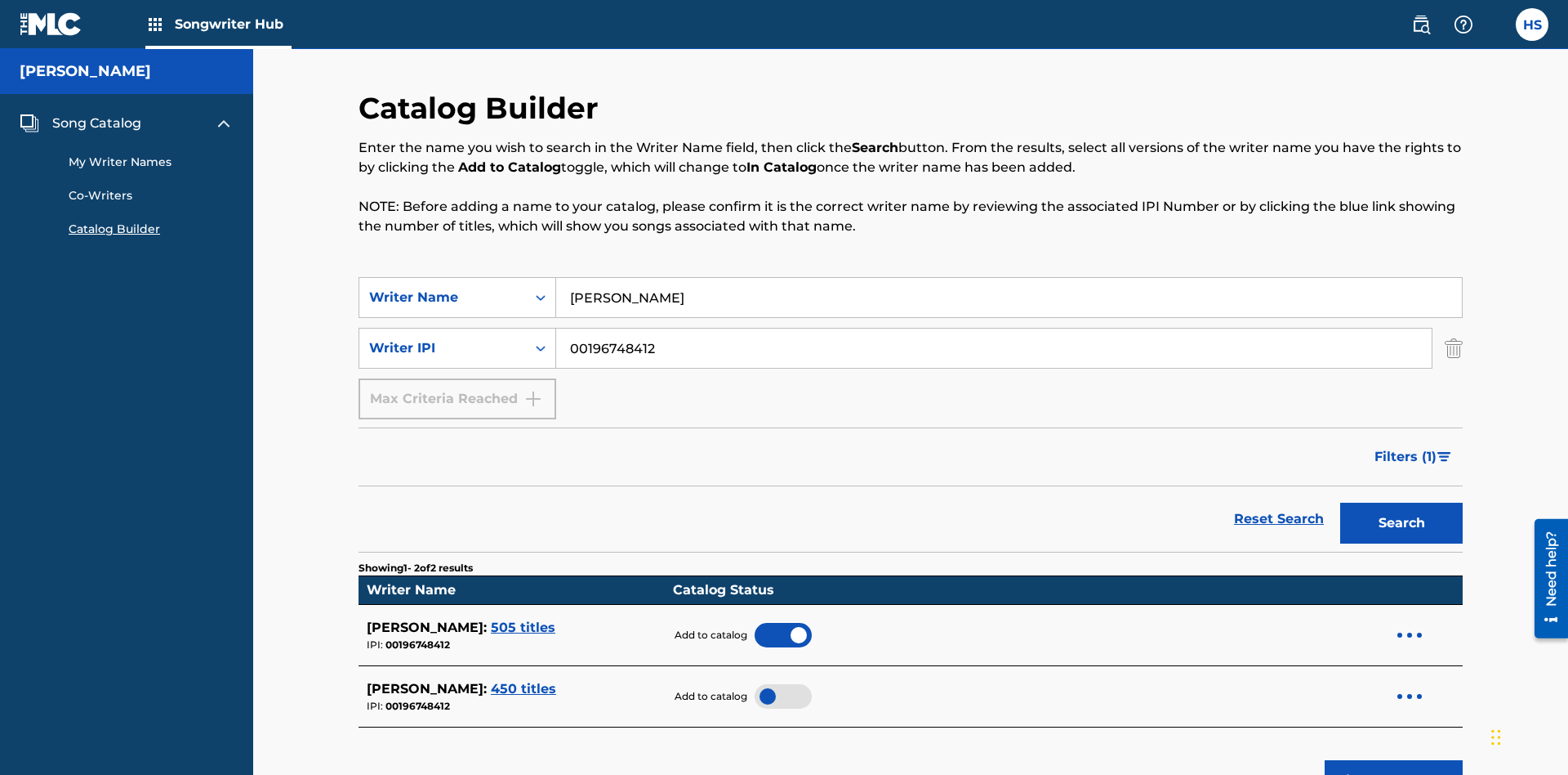
scroll to position [262, 0]
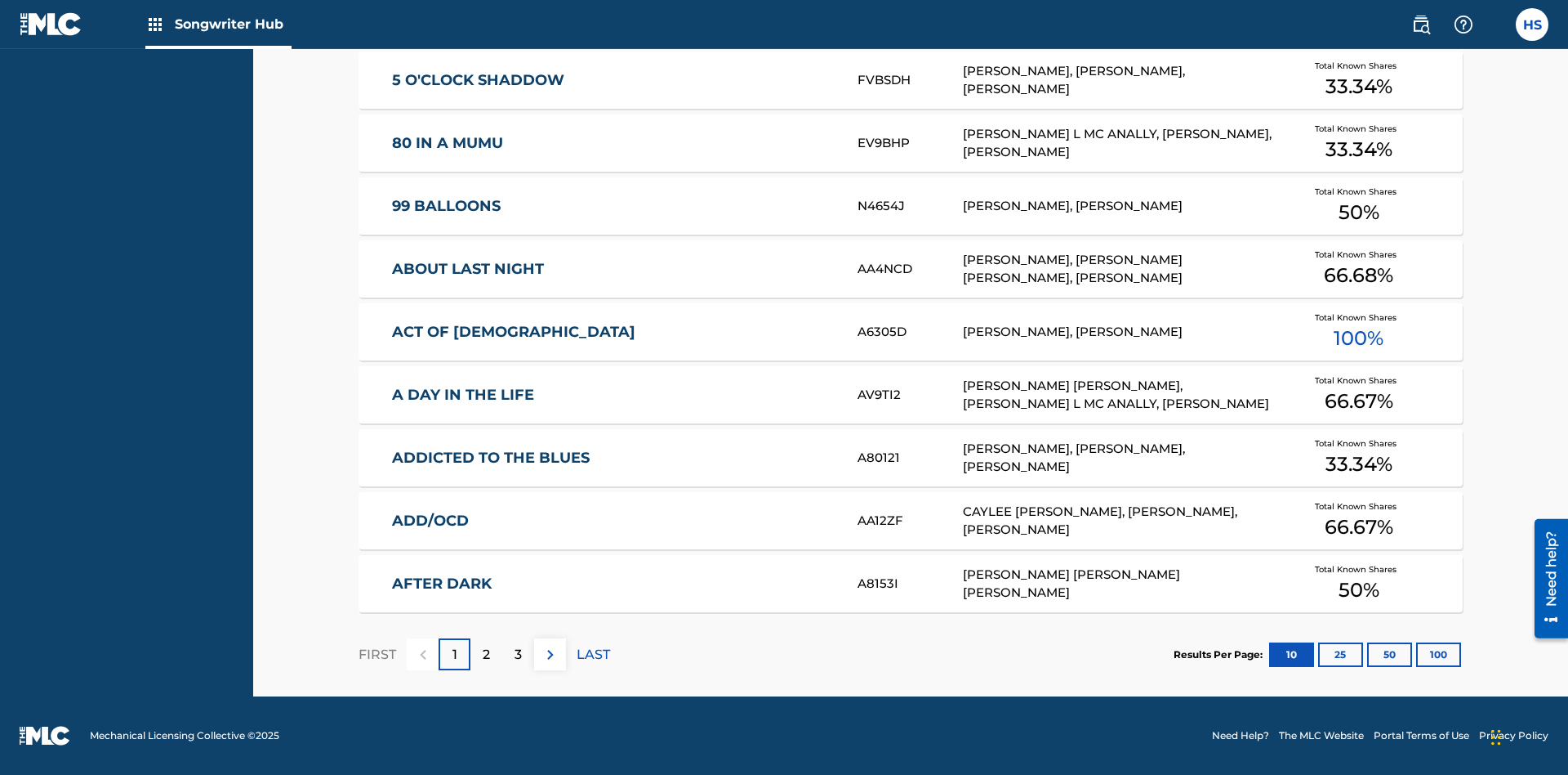
click at [1416, 653] on button "100" at bounding box center [1438, 654] width 44 height 25
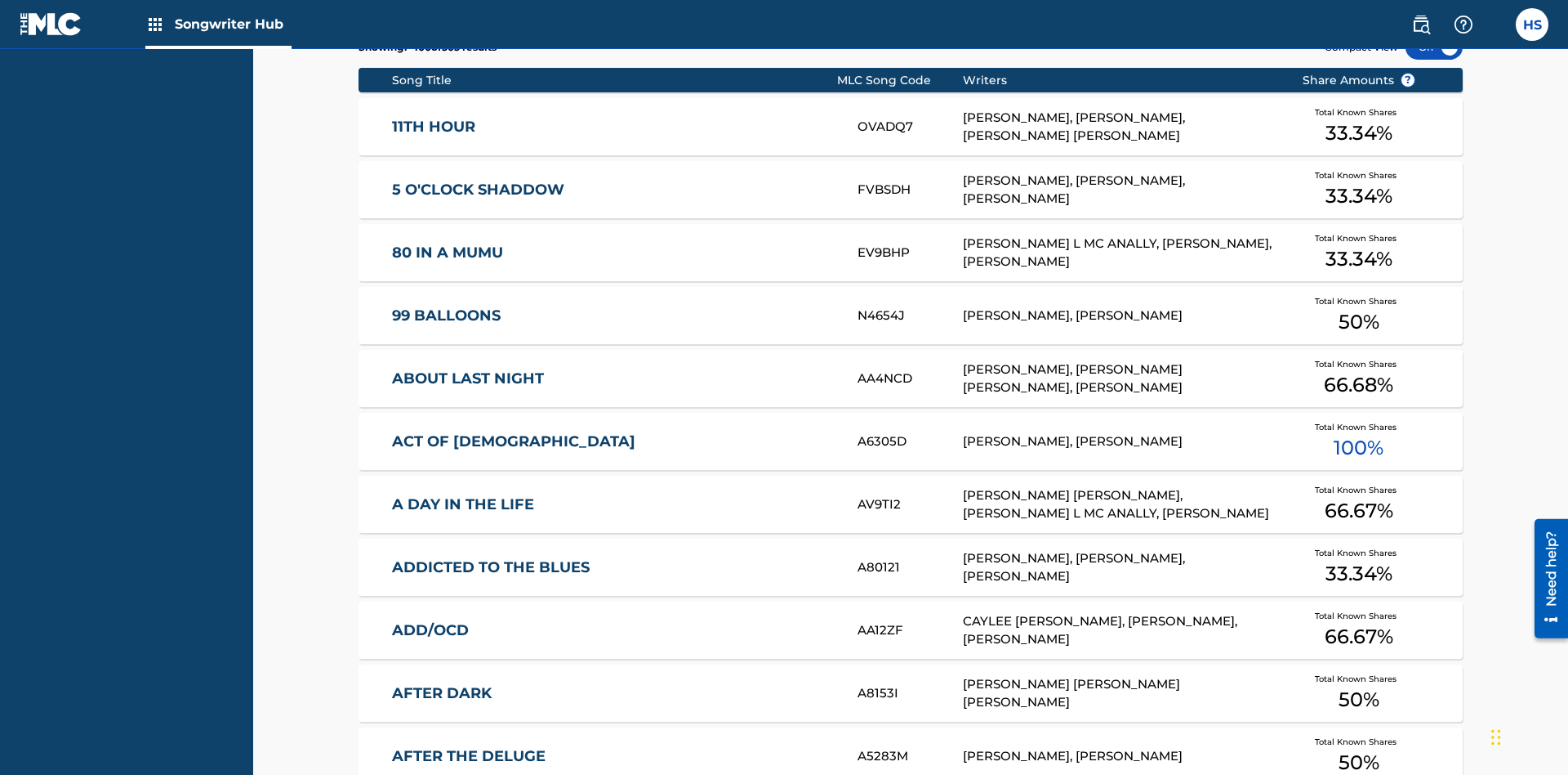
scroll to position [514, 0]
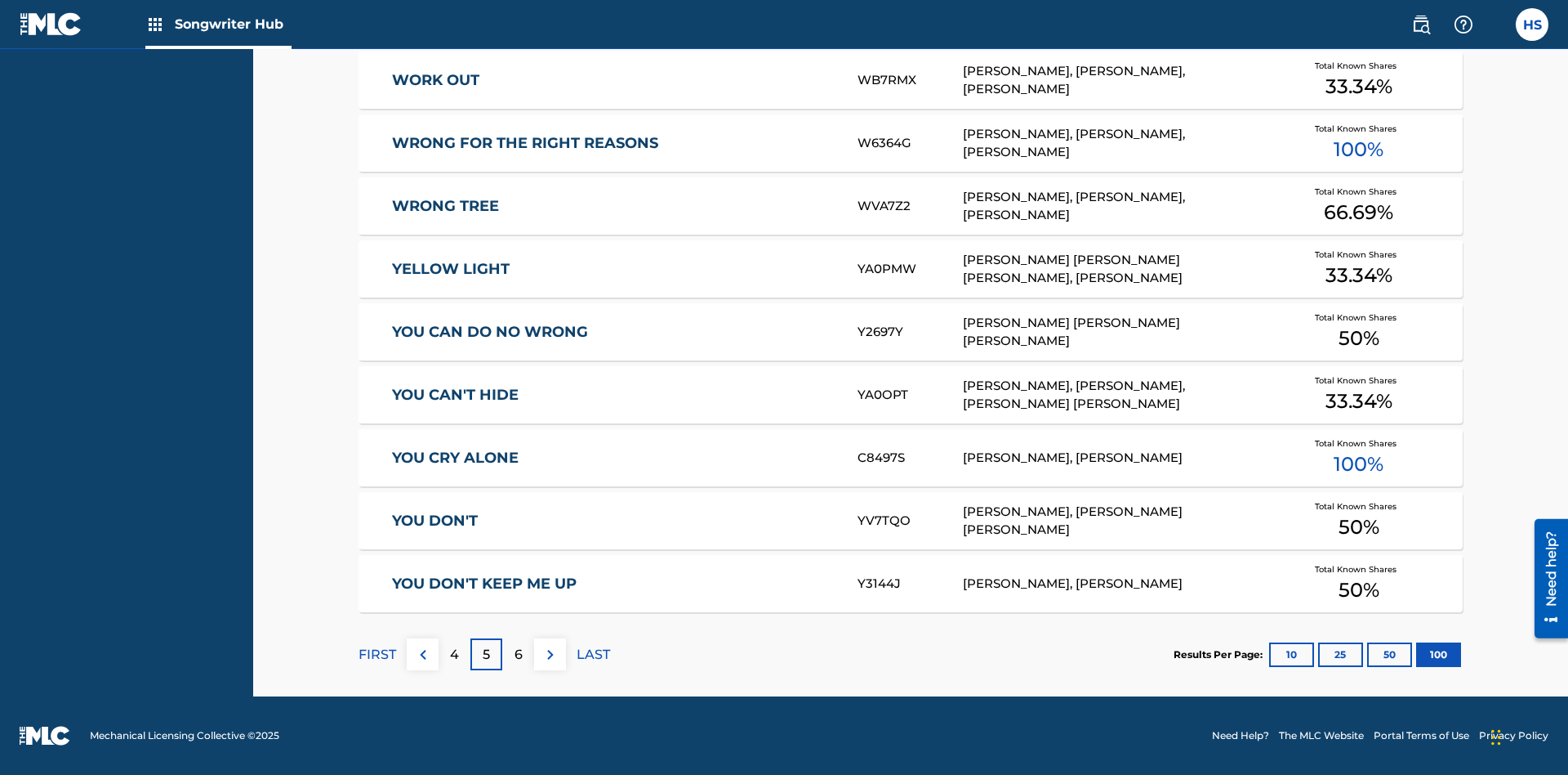
click at [549, 653] on img at bounding box center [550, 654] width 20 height 20
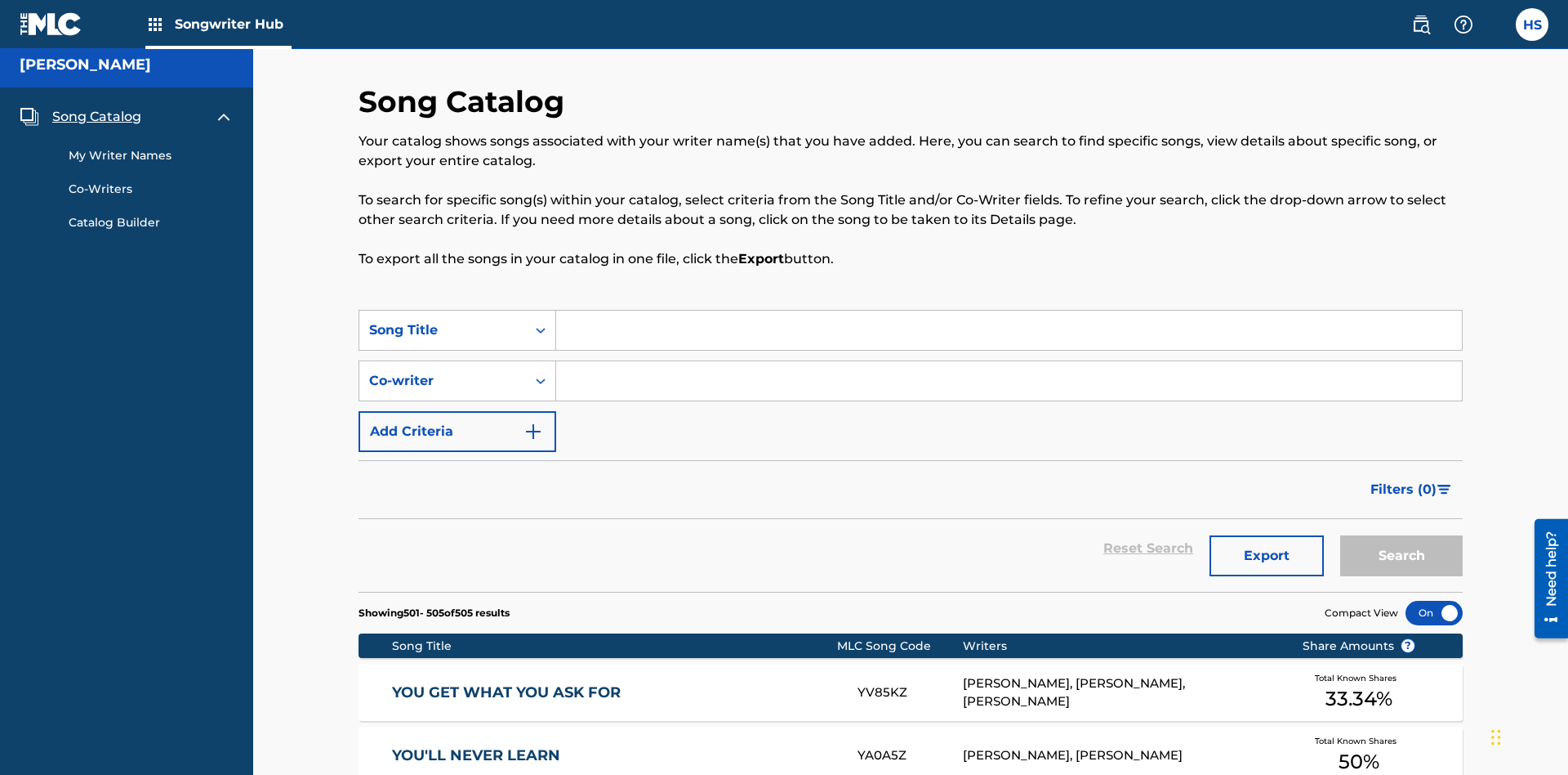
scroll to position [367, 0]
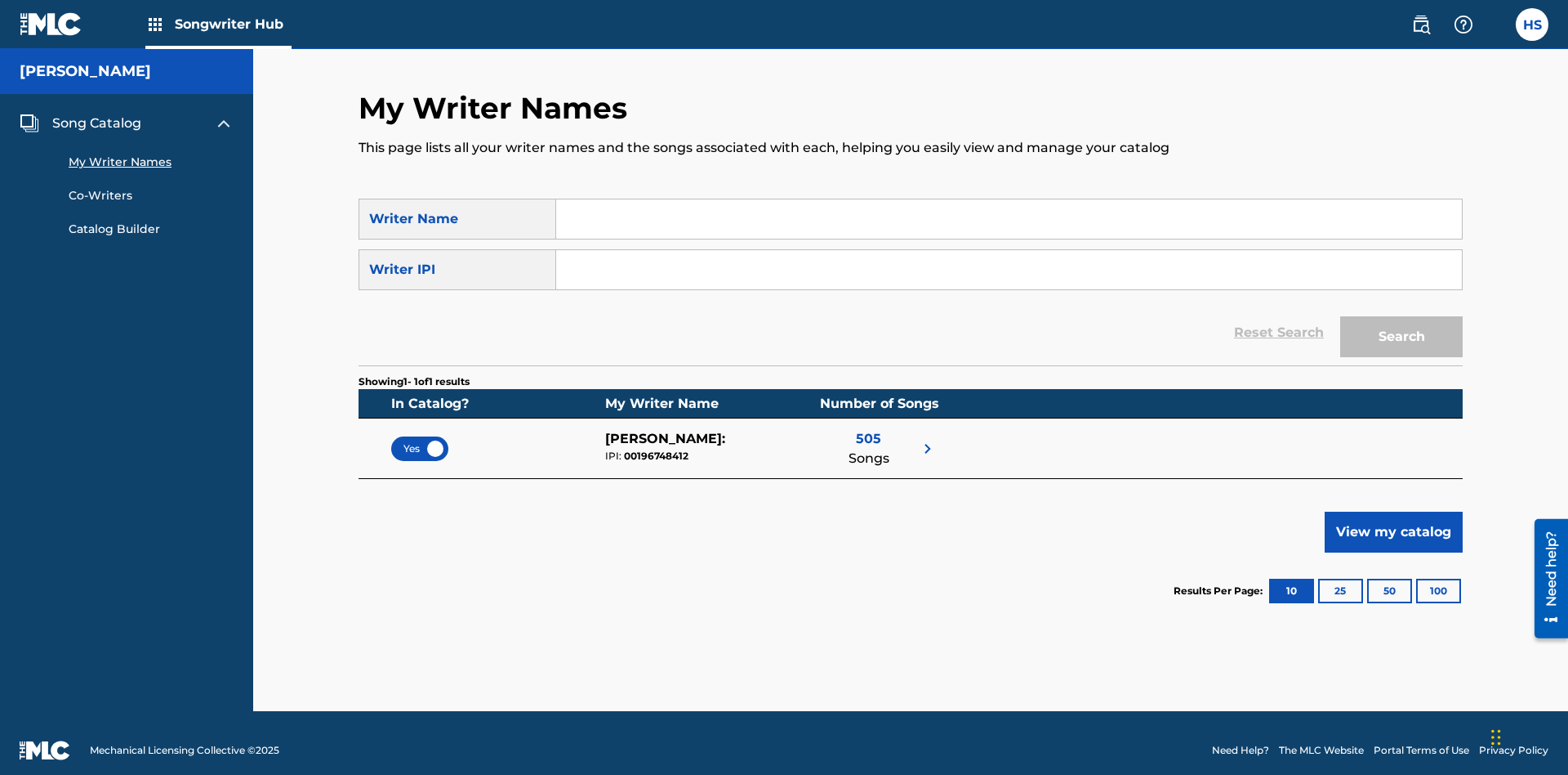
click at [1009, 205] on input "Search Form" at bounding box center [1009, 219] width 906 height 40
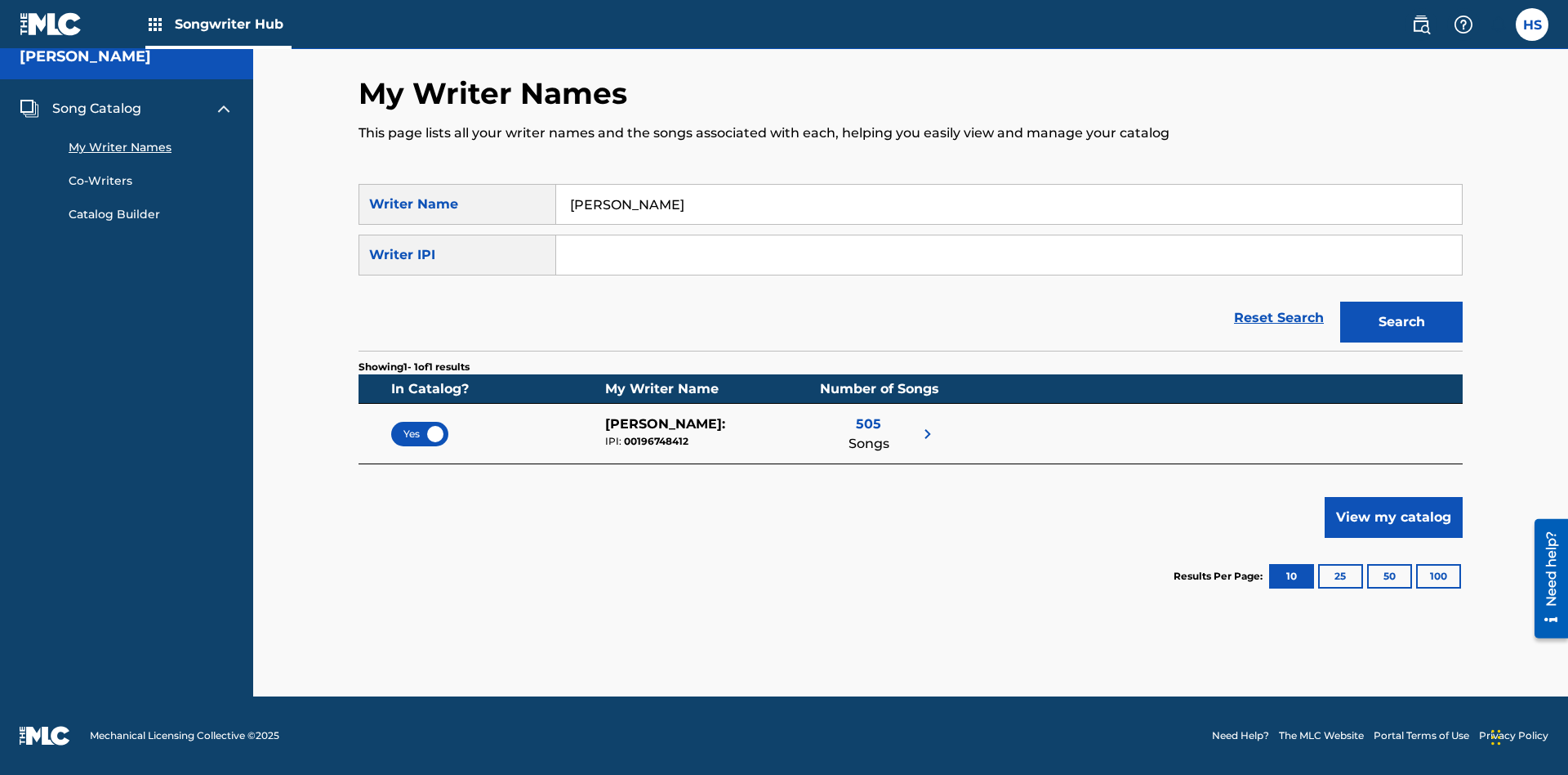
type input "[PERSON_NAME]"
click at [1009, 255] on input "Search Form" at bounding box center [1009, 255] width 906 height 40
type input "00196748412"
click at [1401, 322] on button "Search" at bounding box center [1401, 321] width 123 height 41
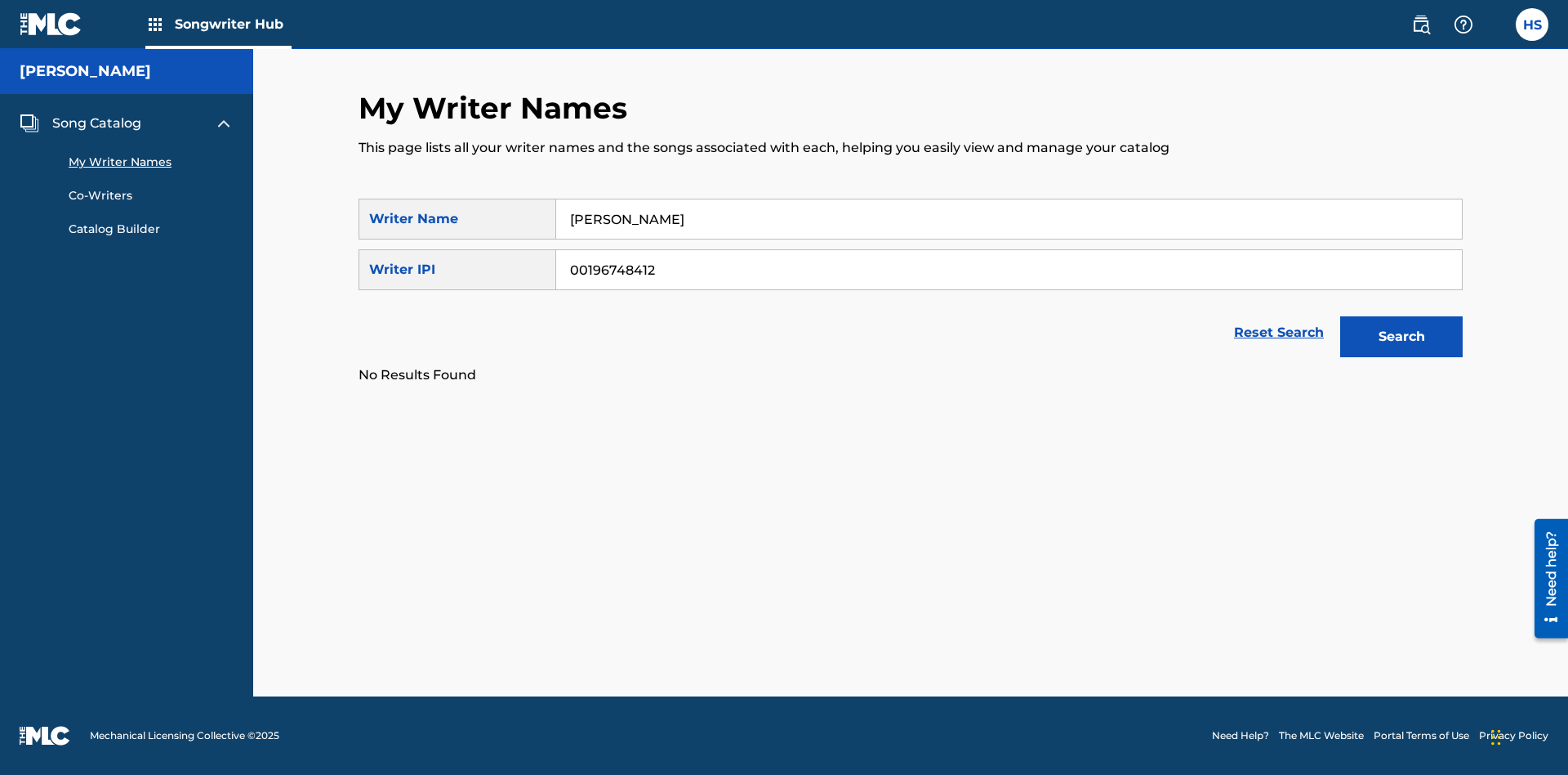
scroll to position [0, 0]
